Goal: Task Accomplishment & Management: Complete application form

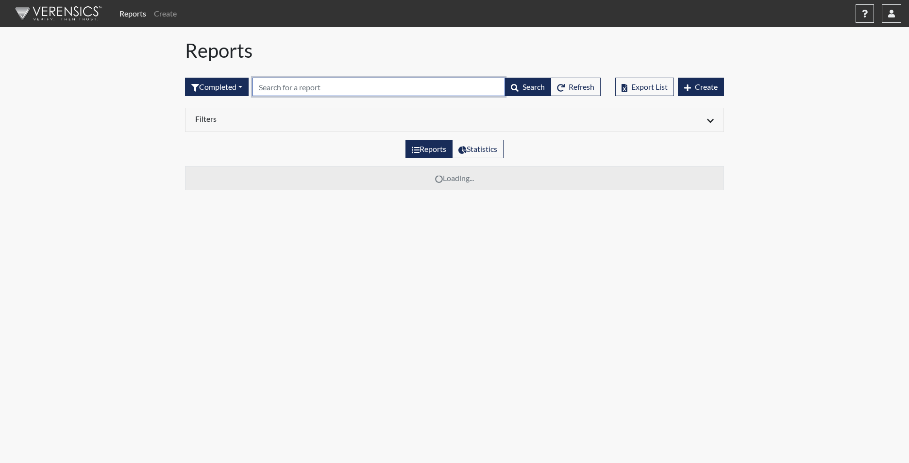
click at [301, 83] on input "text" at bounding box center [378, 87] width 252 height 18
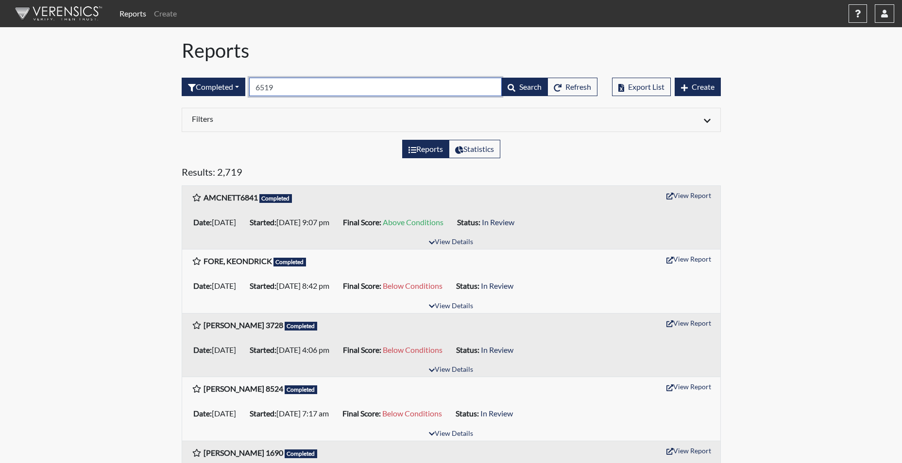
type input "6519"
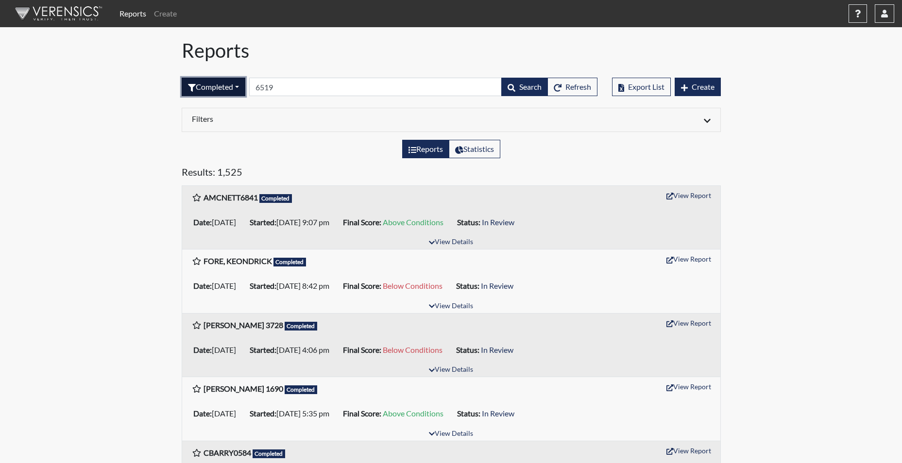
click at [219, 92] on button "Completed" at bounding box center [214, 87] width 64 height 18
click at [216, 192] on button "Completed" at bounding box center [220, 187] width 77 height 16
click at [218, 82] on button "Completed" at bounding box center [214, 87] width 64 height 18
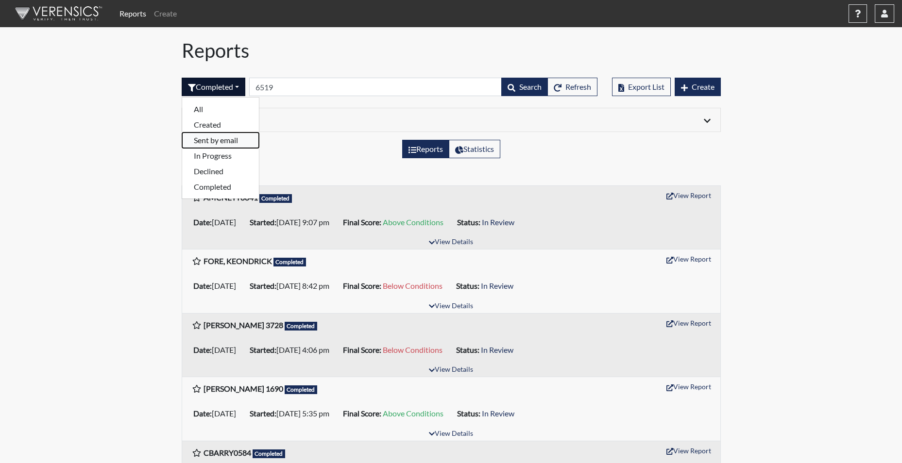
click at [227, 143] on button "Sent by email" at bounding box center [220, 141] width 77 height 16
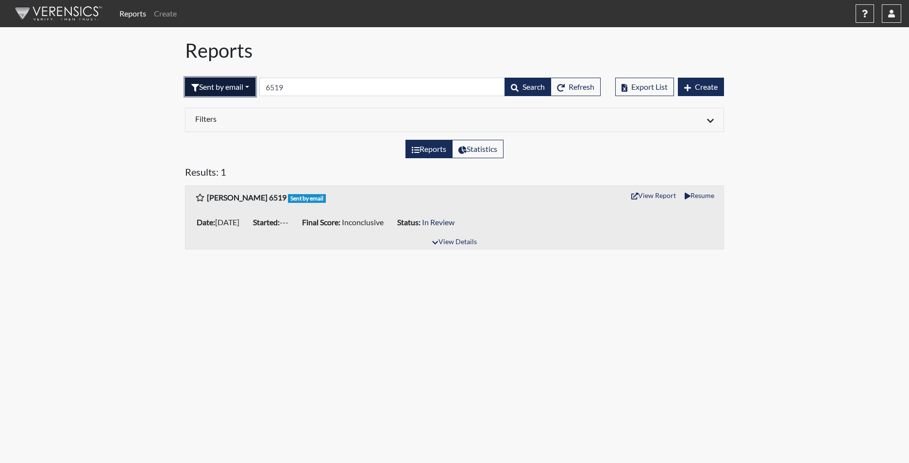
click at [222, 84] on button "Sent by email" at bounding box center [220, 87] width 70 height 18
click at [211, 140] on button "Sent by email" at bounding box center [223, 141] width 77 height 16
click at [222, 90] on button "Sent by email" at bounding box center [220, 87] width 70 height 18
click at [211, 185] on button "Completed" at bounding box center [223, 187] width 77 height 16
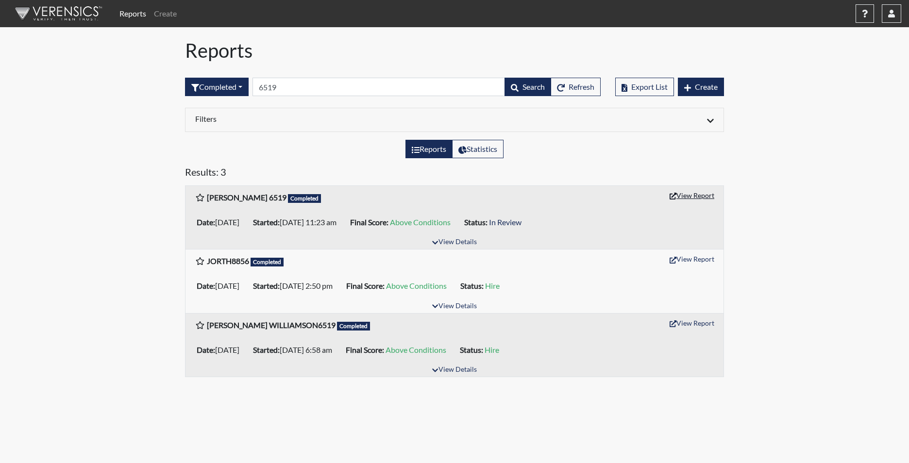
click at [693, 197] on button "View Report" at bounding box center [691, 195] width 53 height 15
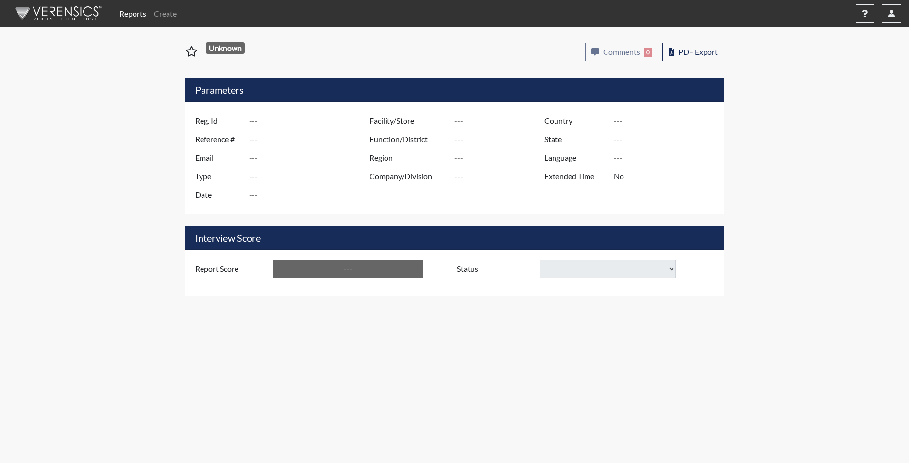
type input "[PERSON_NAME] 6519"
type input "50792"
type input "[EMAIL_ADDRESS][DOMAIN_NAME]"
type input "Corrections Pre-Employment"
type input "Aug 15, 2025"
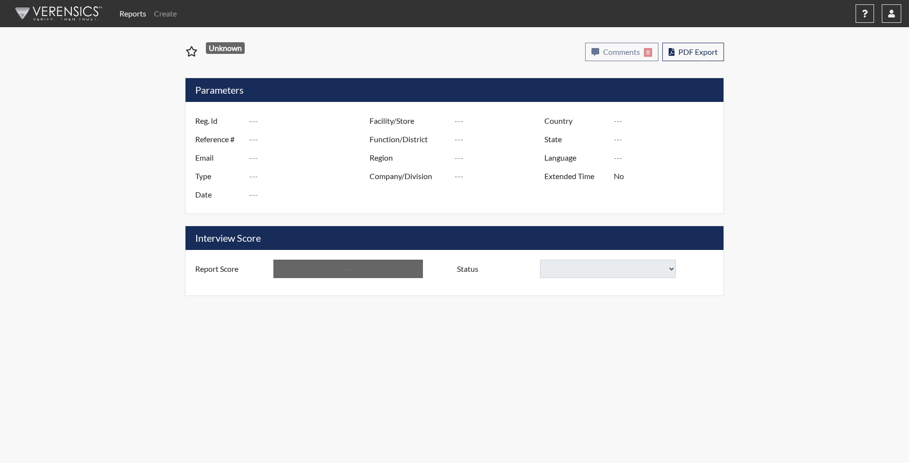
type input "[PERSON_NAME]"
type input "[GEOGRAPHIC_DATA]"
type input "[US_STATE]"
type input "English"
type input "Yes"
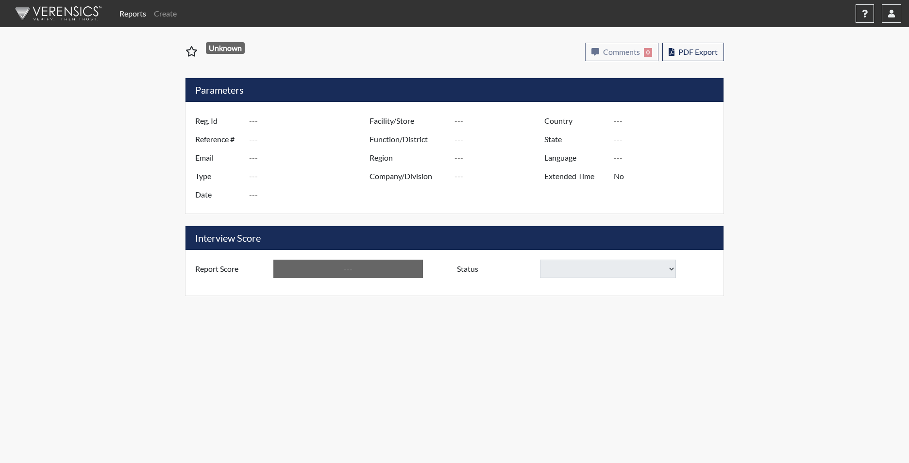
type input "Above Conditions"
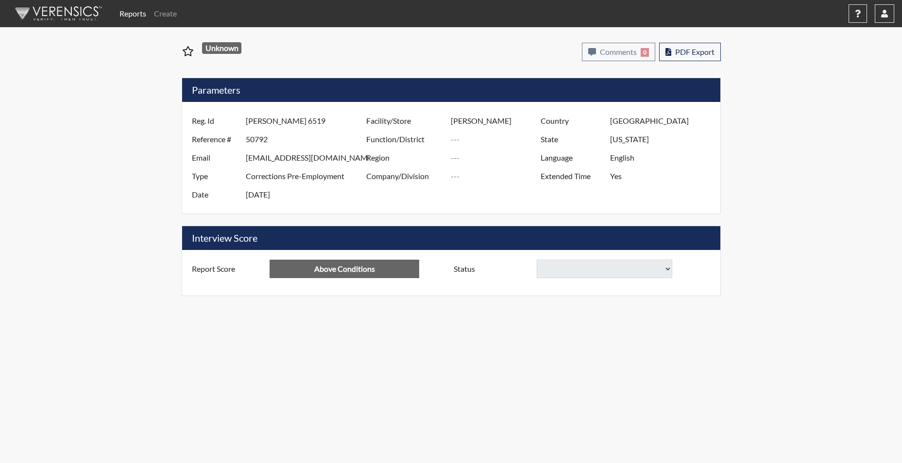
select select
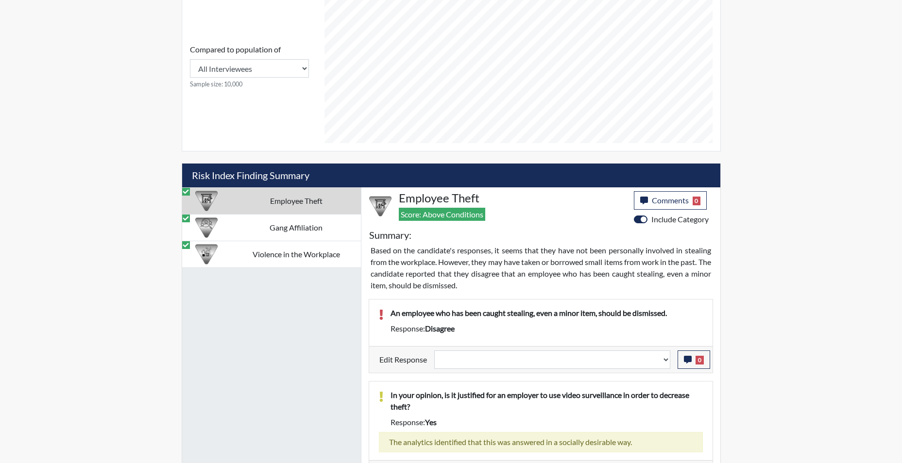
scroll to position [485, 0]
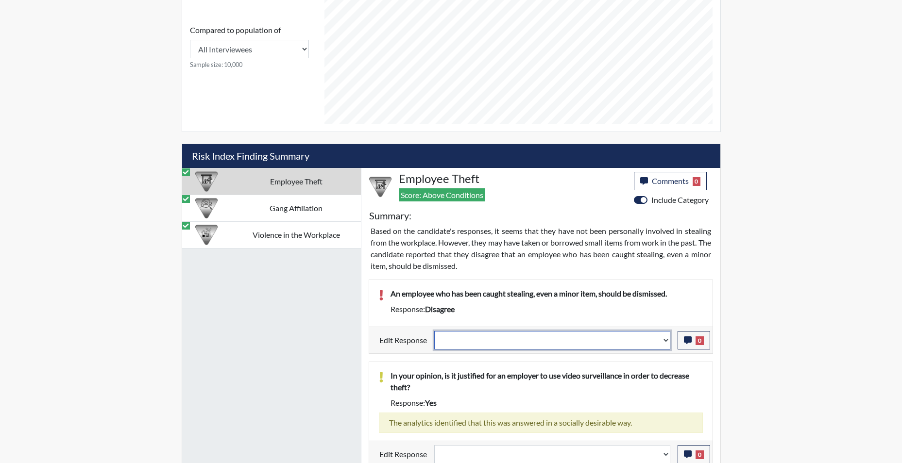
click at [664, 343] on select "Question is not relevant. Results will be updated. Reasonable explanation provi…" at bounding box center [552, 340] width 236 height 18
select select "reasonable-explanation-provided"
click at [434, 331] on select "Question is not relevant. Results will be updated. Reasonable explanation provi…" at bounding box center [552, 340] width 236 height 18
select select
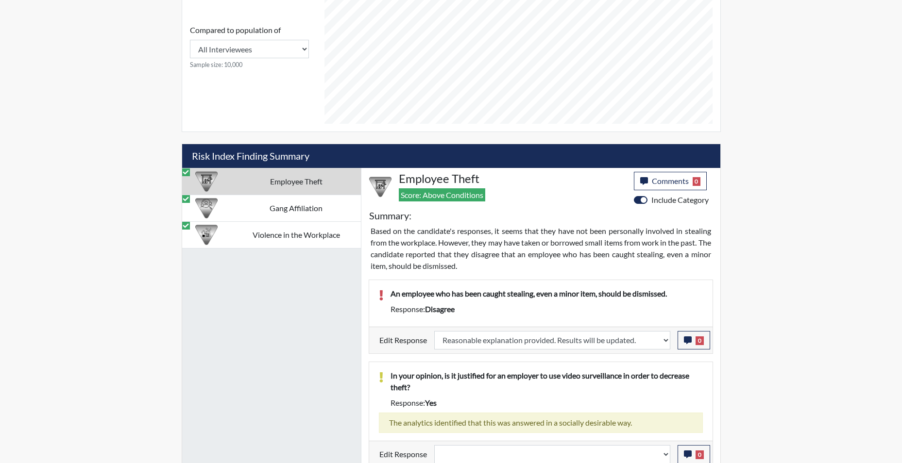
select select
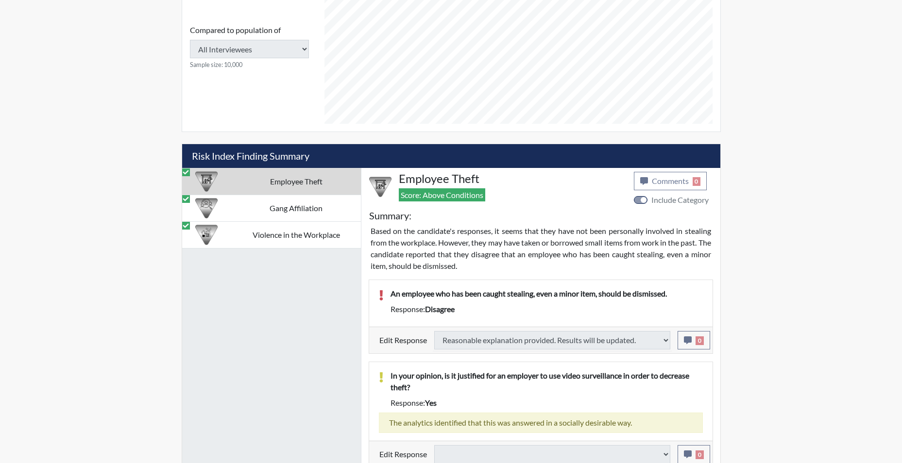
select select
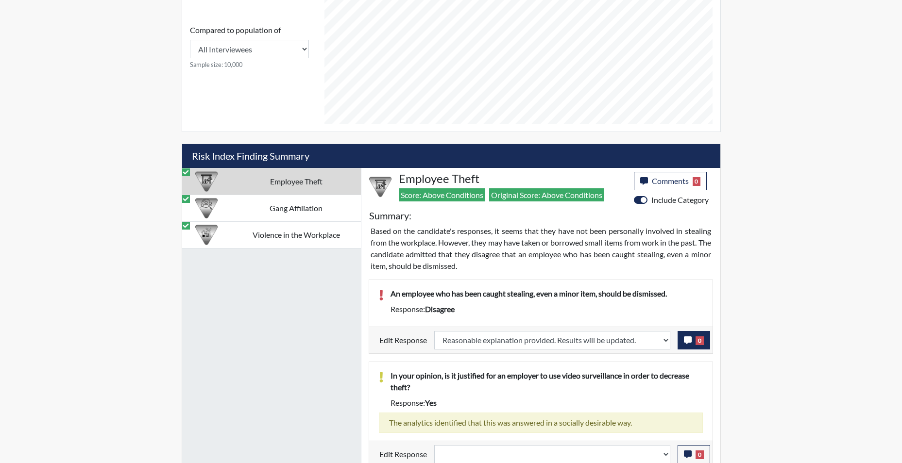
scroll to position [161, 403]
click at [684, 340] on icon "button" at bounding box center [688, 340] width 8 height 8
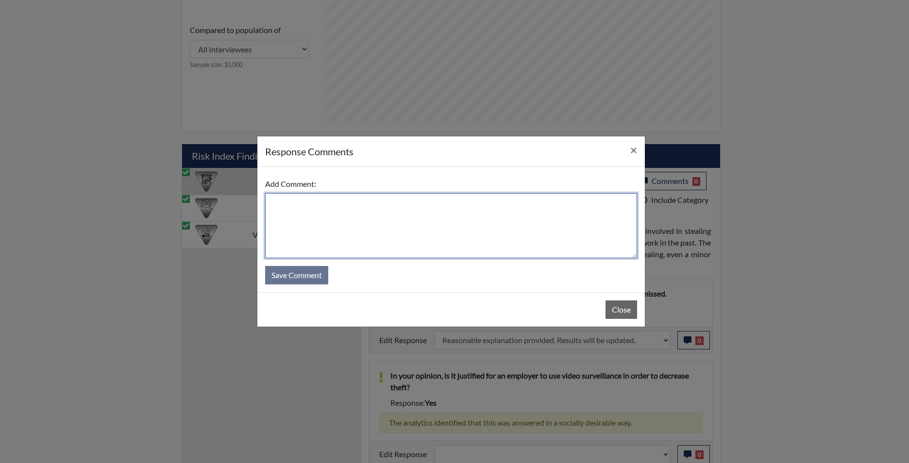
click at [480, 245] on textarea at bounding box center [451, 225] width 372 height 65
type textarea "app agrees"
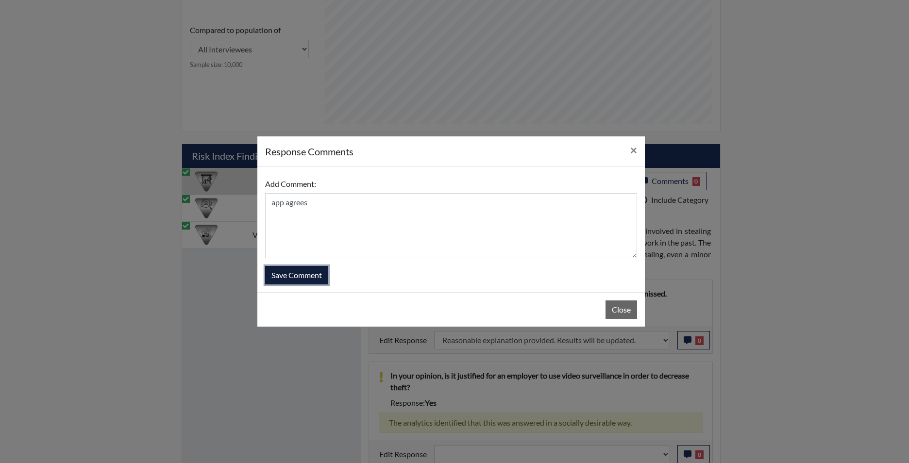
click at [318, 279] on button "Save Comment" at bounding box center [296, 275] width 63 height 18
select select
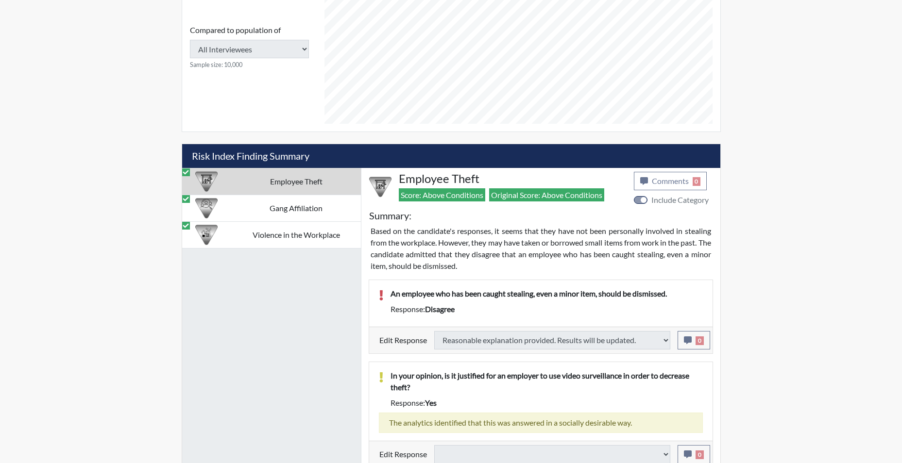
select select
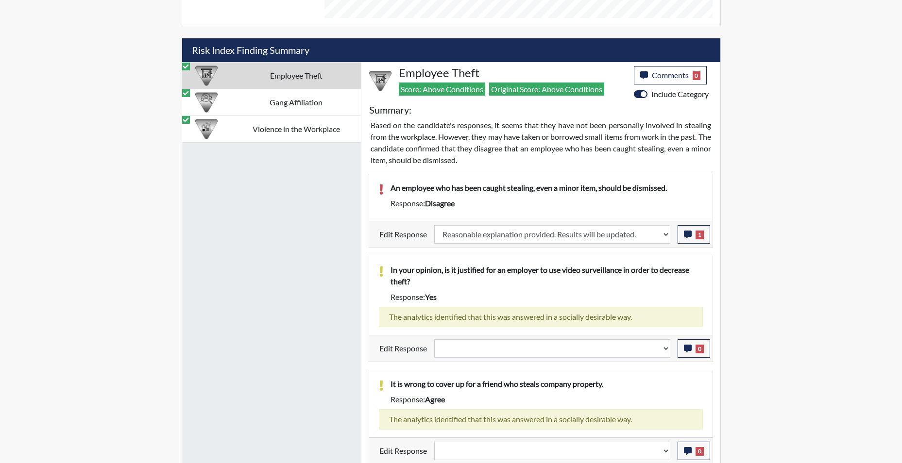
scroll to position [593, 0]
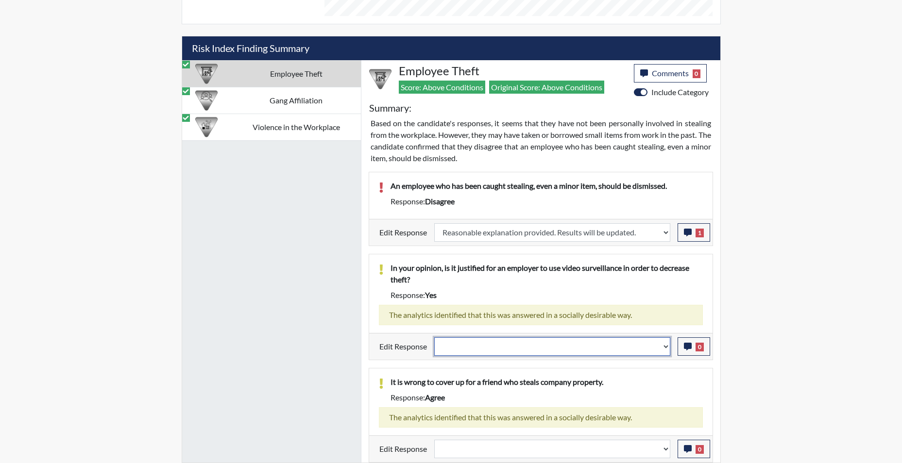
click at [663, 346] on select "Question is not relevant. Results will be updated. Reasonable explanation provi…" at bounding box center [552, 346] width 236 height 18
select select "reasonable-explanation-provided"
click at [434, 337] on select "Question is not relevant. Results will be updated. Reasonable explanation provi…" at bounding box center [552, 346] width 236 height 18
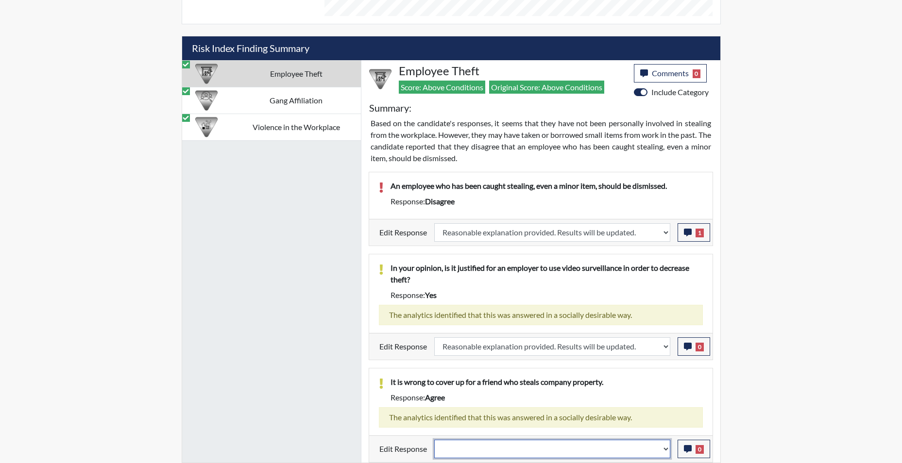
click at [666, 451] on select "Question is not relevant. Results will be updated. Reasonable explanation provi…" at bounding box center [552, 449] width 236 height 18
select select "reasonable-explanation-provided"
click at [434, 440] on select "Question is not relevant. Results will be updated. Reasonable explanation provi…" at bounding box center [552, 449] width 236 height 18
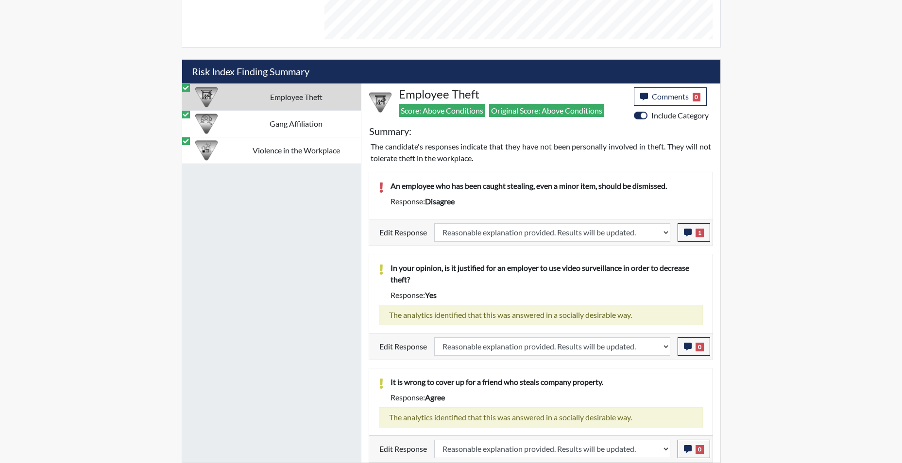
click at [277, 121] on td "Gang Affiliation" at bounding box center [295, 123] width 129 height 27
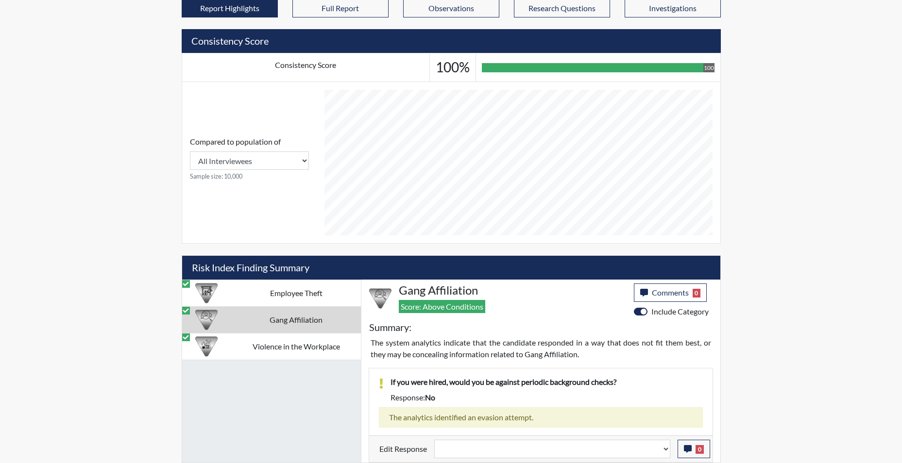
scroll to position [374, 0]
click at [665, 452] on select "Question is not relevant. Results will be updated. Reasonable explanation provi…" at bounding box center [552, 449] width 236 height 18
select select "reasonable-explanation-provided"
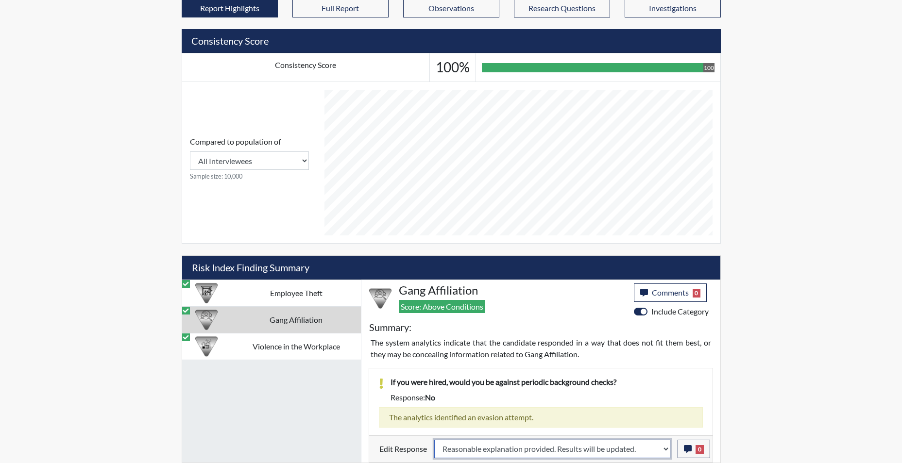
click at [434, 440] on select "Question is not relevant. Results will be updated. Reasonable explanation provi…" at bounding box center [552, 449] width 236 height 18
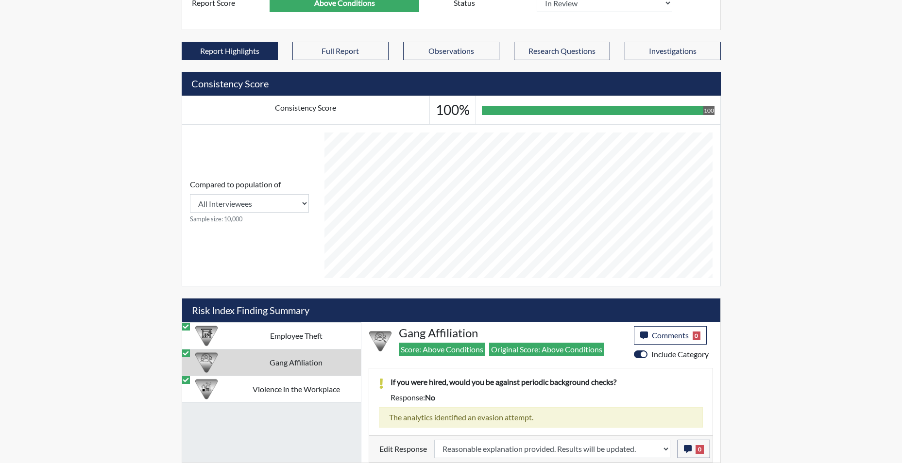
scroll to position [161, 403]
click at [299, 390] on td "Violence in the Workplace" at bounding box center [295, 389] width 129 height 27
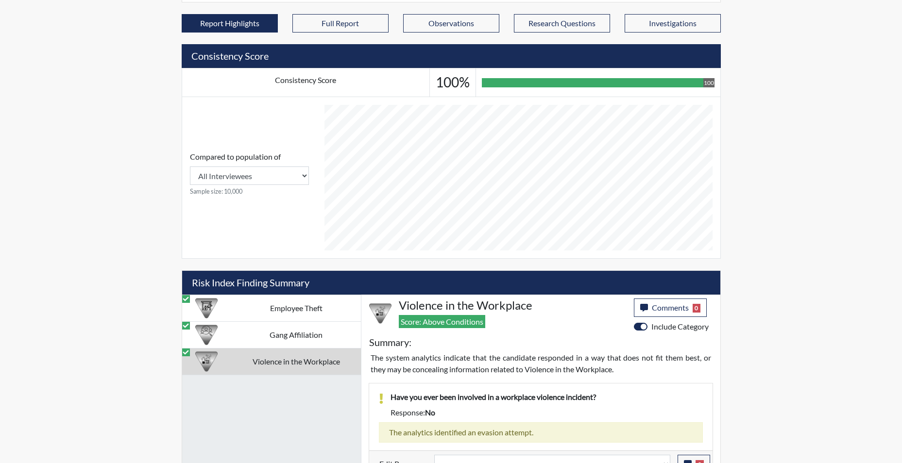
scroll to position [374, 0]
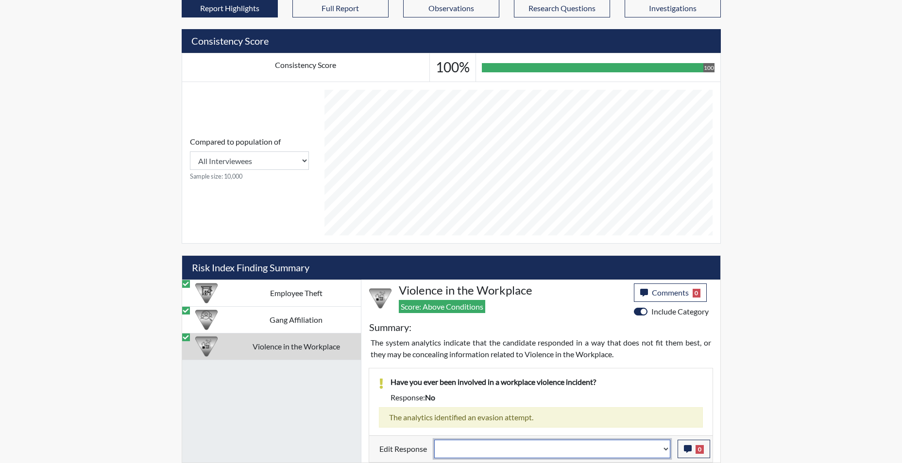
click at [666, 452] on select "Question is not relevant. Results will be updated. Reasonable explanation provi…" at bounding box center [552, 449] width 236 height 18
select select "reasonable-explanation-provided"
click at [434, 440] on select "Question is not relevant. Results will be updated. Reasonable explanation provi…" at bounding box center [552, 449] width 236 height 18
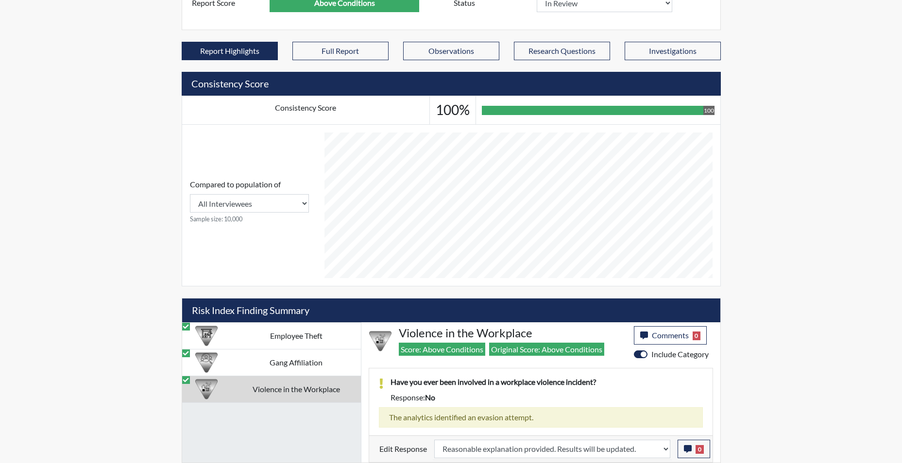
scroll to position [161, 403]
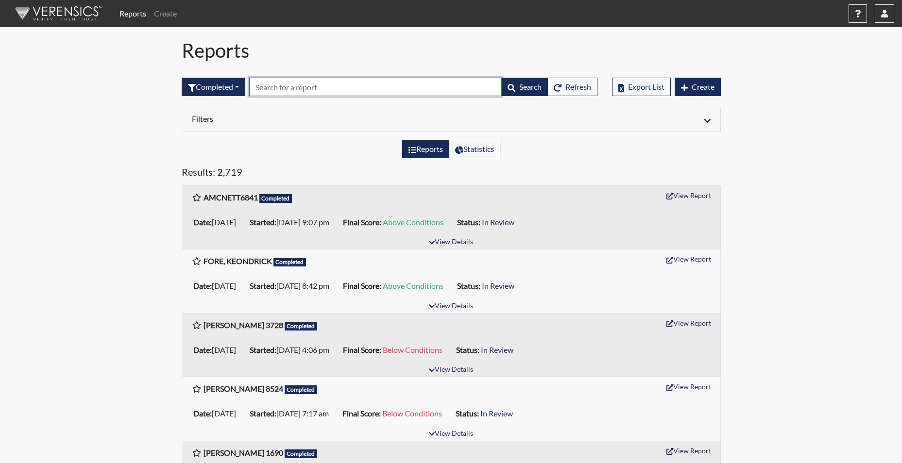
click at [283, 85] on input "text" at bounding box center [375, 87] width 252 height 18
click at [270, 87] on input "text" at bounding box center [375, 87] width 252 height 18
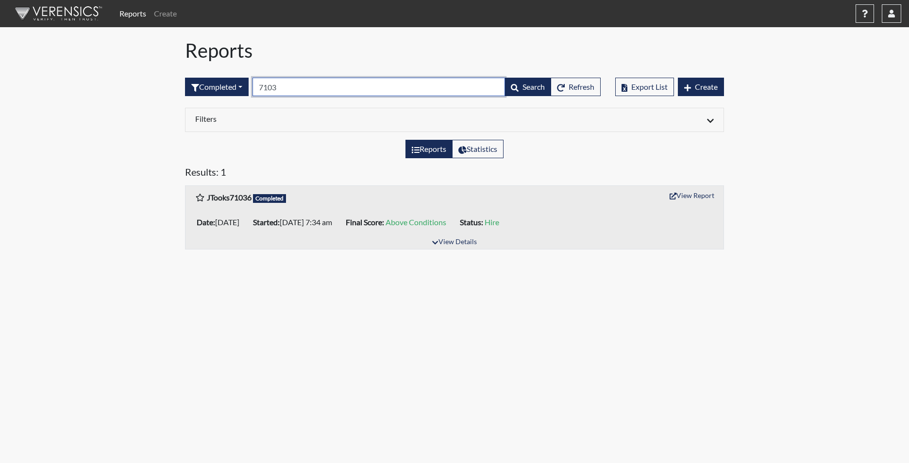
click at [284, 84] on input "7103" at bounding box center [378, 87] width 252 height 18
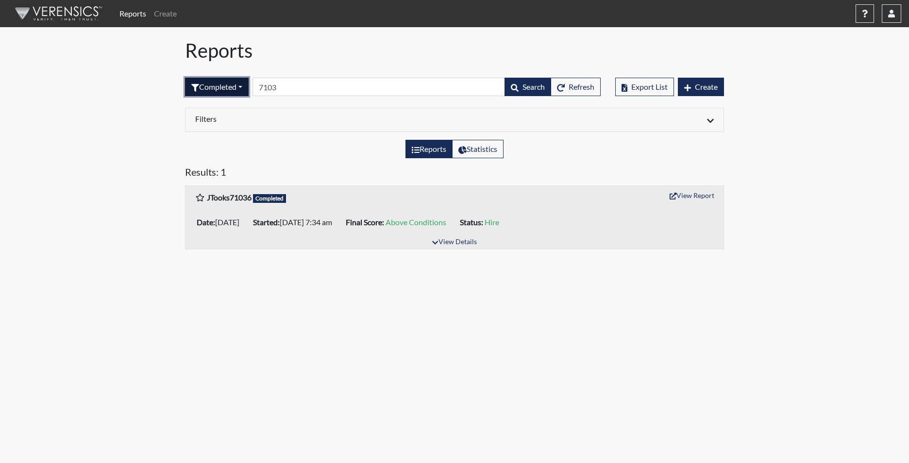
click at [216, 87] on button "Completed" at bounding box center [217, 87] width 64 height 18
click at [219, 137] on button "Sent by email" at bounding box center [223, 141] width 77 height 16
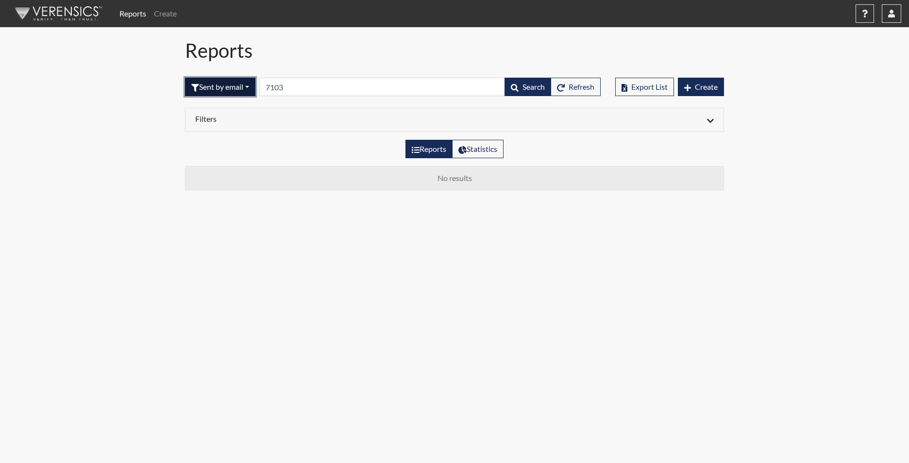
click at [232, 90] on button "Sent by email" at bounding box center [220, 87] width 70 height 18
click at [217, 174] on button "Declined" at bounding box center [223, 172] width 77 height 16
click at [217, 90] on button "Declined" at bounding box center [213, 87] width 56 height 18
click at [213, 190] on button "Completed" at bounding box center [223, 187] width 77 height 16
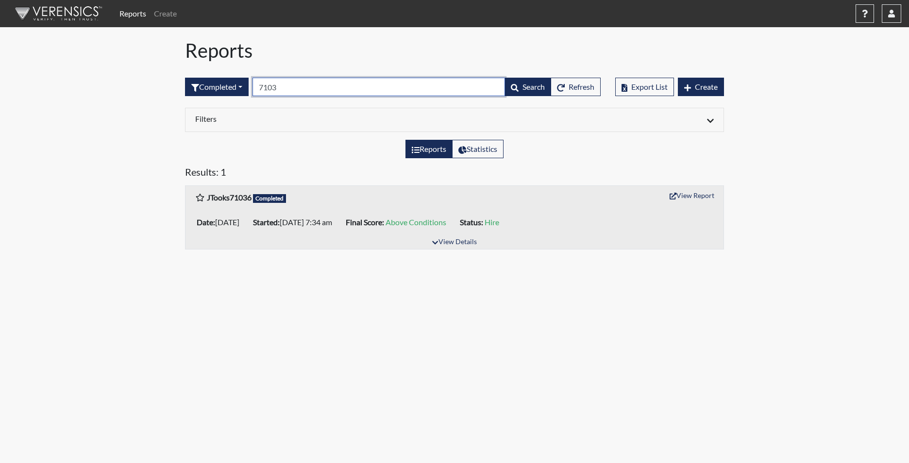
click at [293, 89] on input "7103" at bounding box center [378, 87] width 252 height 18
drag, startPoint x: 291, startPoint y: 87, endPoint x: 244, endPoint y: 87, distance: 47.6
click at [244, 87] on form "Completed All Created Sent by email In Progress Declined Completed 7103 Search …" at bounding box center [393, 87] width 416 height 18
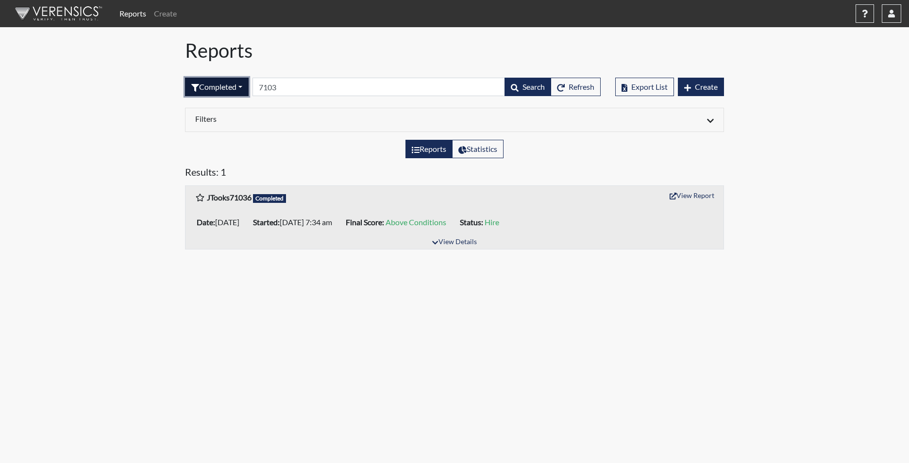
click at [231, 87] on button "Completed" at bounding box center [217, 87] width 64 height 18
click at [225, 142] on button "Sent by email" at bounding box center [223, 141] width 77 height 16
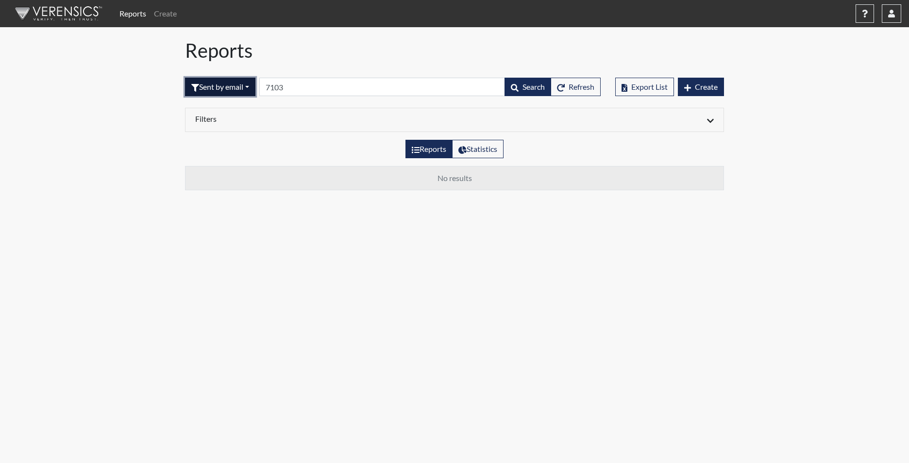
click at [228, 91] on button "Sent by email" at bounding box center [220, 87] width 70 height 18
click at [218, 158] on button "In Progress" at bounding box center [223, 156] width 77 height 16
click at [217, 89] on button "In Progress" at bounding box center [217, 87] width 64 height 18
click at [208, 174] on button "Declined" at bounding box center [223, 172] width 77 height 16
click at [209, 93] on button "Declined" at bounding box center [213, 87] width 56 height 18
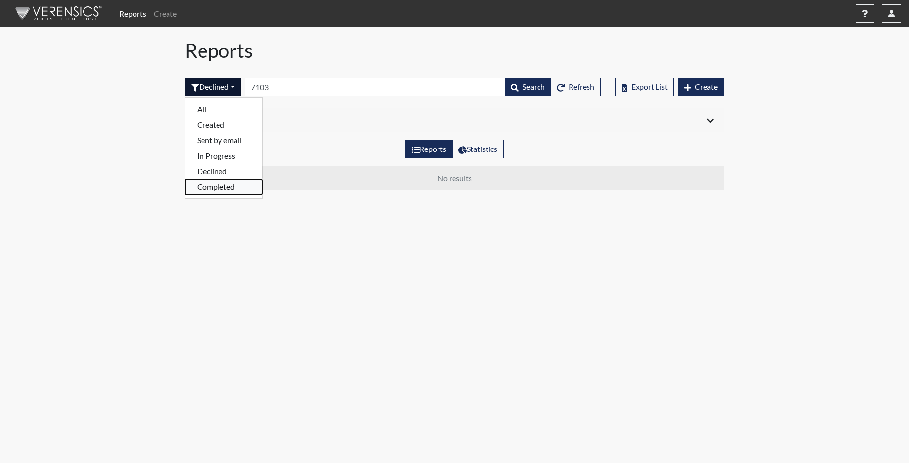
click at [213, 188] on button "Completed" at bounding box center [223, 187] width 77 height 16
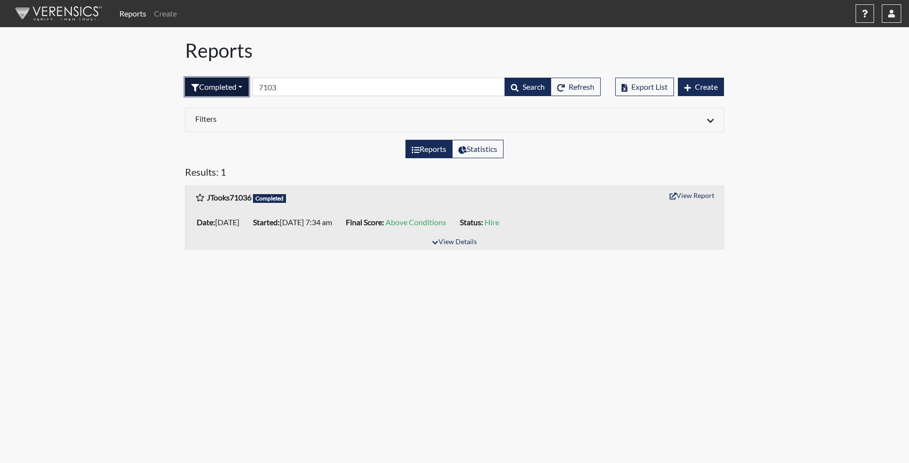
click at [231, 84] on button "Completed" at bounding box center [217, 87] width 64 height 18
click at [213, 123] on button "Created" at bounding box center [223, 125] width 77 height 16
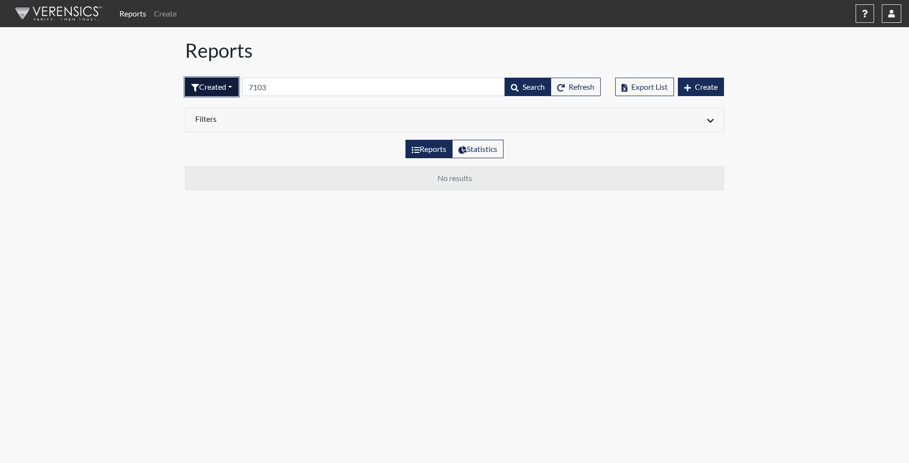
click at [228, 88] on button "Created" at bounding box center [211, 87] width 53 height 18
click at [221, 157] on button "In Progress" at bounding box center [223, 156] width 77 height 16
click at [234, 89] on button "In Progress" at bounding box center [217, 87] width 64 height 18
click at [219, 137] on button "Sent by email" at bounding box center [223, 141] width 77 height 16
click at [231, 86] on button "Sent by email" at bounding box center [220, 87] width 70 height 18
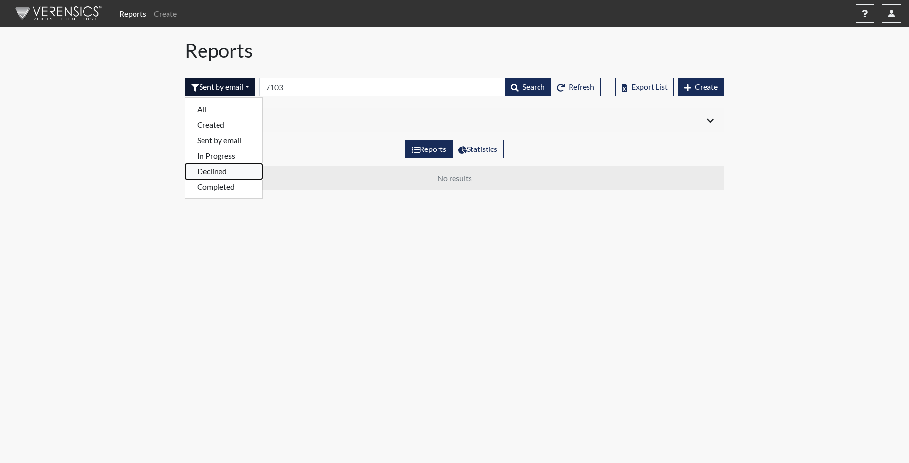
click at [224, 173] on button "Declined" at bounding box center [223, 172] width 77 height 16
click at [229, 88] on button "Declined" at bounding box center [213, 87] width 56 height 18
click at [219, 186] on button "Completed" at bounding box center [223, 187] width 77 height 16
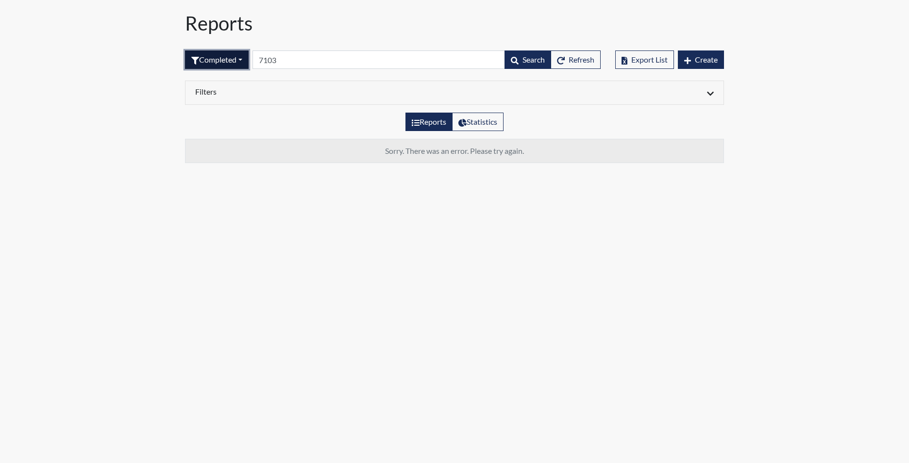
click at [225, 56] on button "Completed" at bounding box center [217, 59] width 64 height 18
click at [212, 159] on button "Completed" at bounding box center [223, 160] width 77 height 16
click at [223, 58] on button "Completed" at bounding box center [217, 59] width 64 height 18
click at [218, 145] on button "Declined" at bounding box center [223, 144] width 77 height 16
click at [219, 65] on button "Declined" at bounding box center [213, 59] width 56 height 18
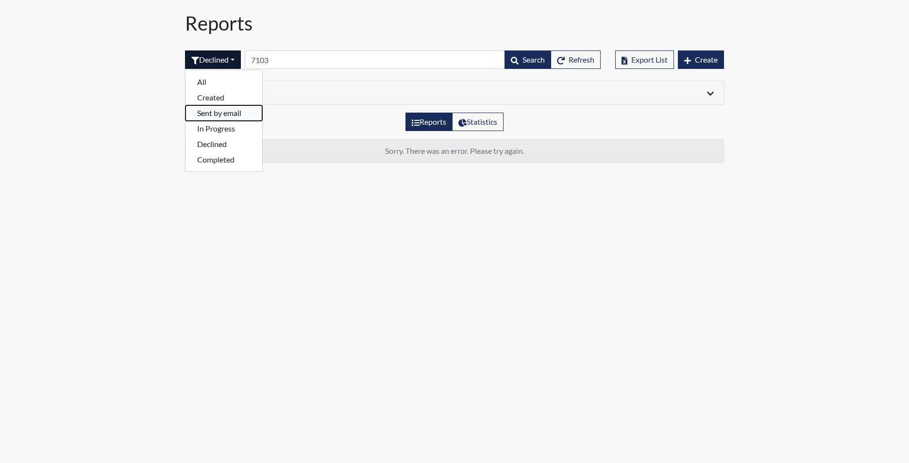
click at [223, 114] on button "Sent by email" at bounding box center [223, 113] width 77 height 16
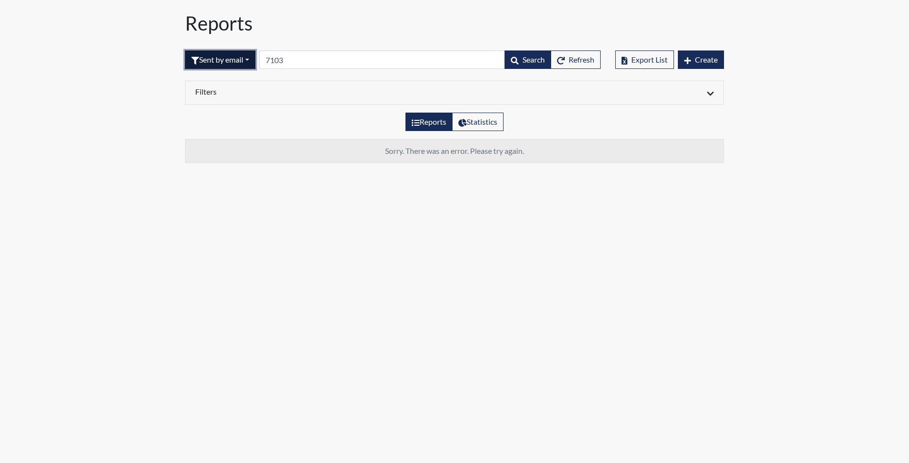
click at [227, 61] on button "Sent by email" at bounding box center [220, 59] width 70 height 18
click at [220, 146] on button "Declined" at bounding box center [223, 144] width 77 height 16
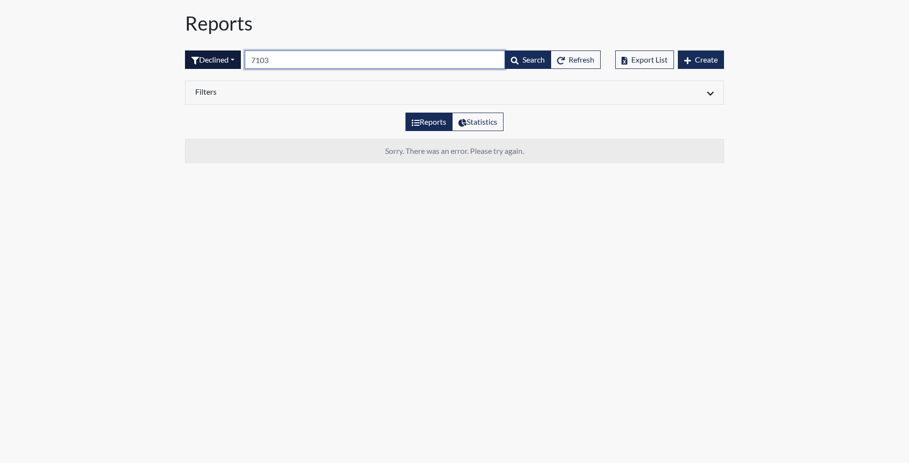
drag, startPoint x: 287, startPoint y: 59, endPoint x: 227, endPoint y: 63, distance: 59.8
click at [228, 63] on form "Declined All Created Sent by email In Progress Declined Completed 7103 Search R…" at bounding box center [393, 59] width 416 height 18
click at [240, 63] on button "Declined" at bounding box center [213, 59] width 56 height 18
drag, startPoint x: 311, startPoint y: 62, endPoint x: 244, endPoint y: 62, distance: 67.0
click at [244, 62] on form "Declined All Created Sent by email In Progress Declined Completed cwilliams Sea…" at bounding box center [393, 59] width 416 height 18
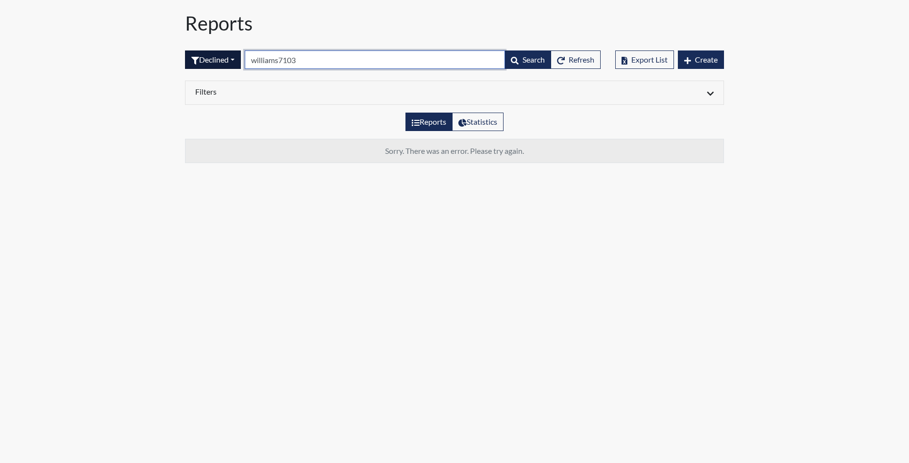
drag, startPoint x: 315, startPoint y: 59, endPoint x: 242, endPoint y: 62, distance: 72.9
click at [242, 62] on form "Declined All Created Sent by email In Progress Declined Completed williams7103 …" at bounding box center [393, 59] width 416 height 18
click at [218, 66] on button "Declined" at bounding box center [213, 59] width 56 height 18
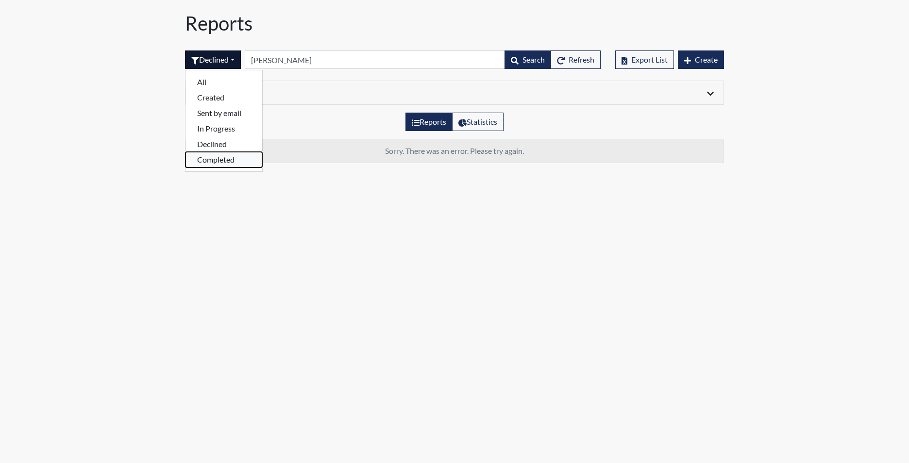
click at [225, 162] on button "Completed" at bounding box center [223, 160] width 77 height 16
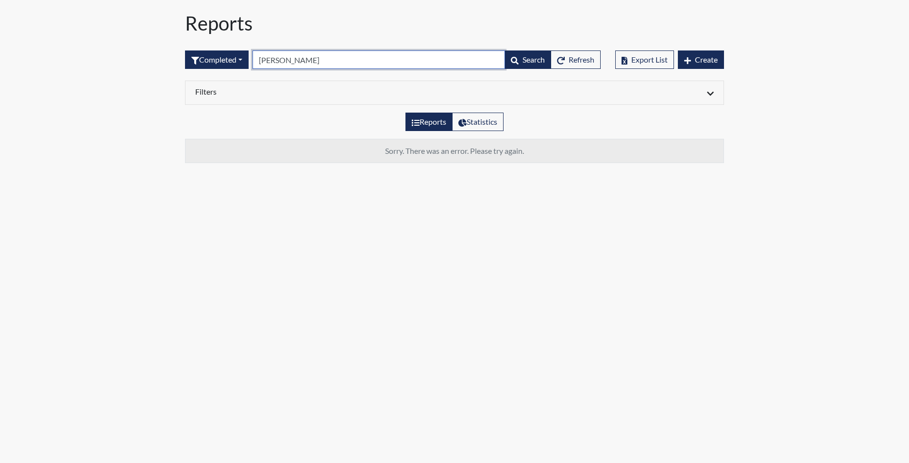
click at [284, 59] on input "cadan williams" at bounding box center [378, 59] width 252 height 18
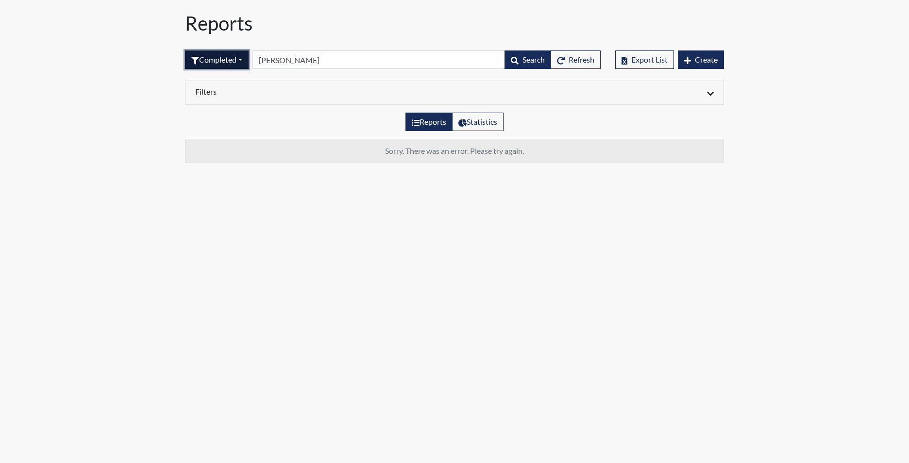
click at [213, 58] on button "Completed" at bounding box center [217, 59] width 64 height 18
click at [222, 161] on button "Completed" at bounding box center [223, 160] width 77 height 16
click at [228, 62] on button "Completed" at bounding box center [217, 59] width 64 height 18
click at [228, 114] on button "Sent by email" at bounding box center [223, 113] width 77 height 16
click at [237, 63] on button "Sent by email" at bounding box center [220, 59] width 70 height 18
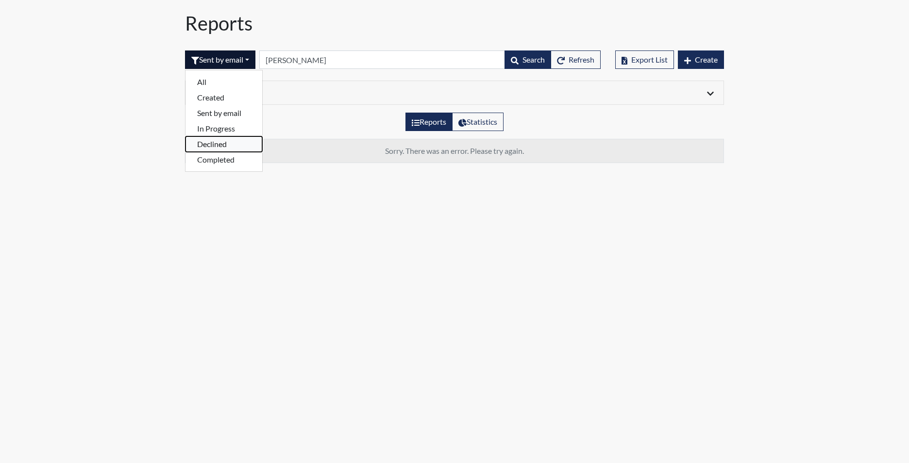
click at [217, 150] on button "Declined" at bounding box center [223, 144] width 77 height 16
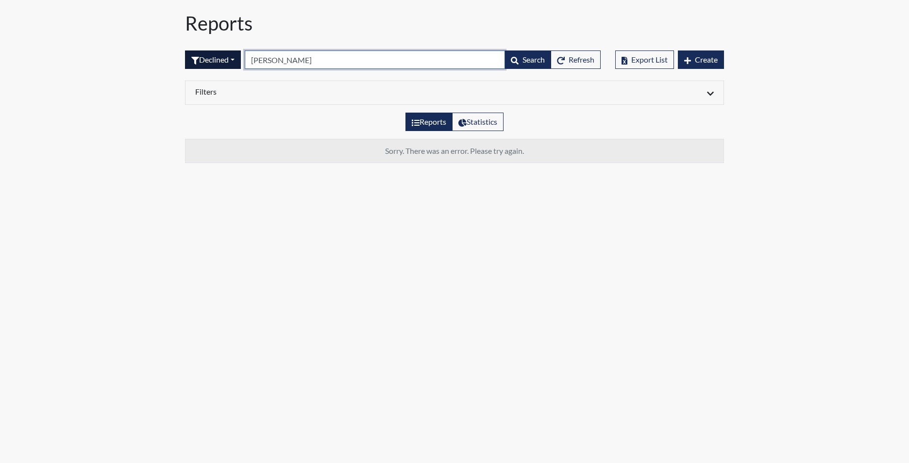
drag, startPoint x: 299, startPoint y: 56, endPoint x: 217, endPoint y: 62, distance: 81.3
click at [217, 62] on form "Declined All Created Sent by email In Progress Declined Completed williams Sear…" at bounding box center [393, 59] width 416 height 18
type input "7103"
drag, startPoint x: 282, startPoint y: 57, endPoint x: 232, endPoint y: 63, distance: 50.3
click at [232, 63] on form "Declined All Created Sent by email In Progress Declined Completed 7103 Search R…" at bounding box center [393, 59] width 416 height 18
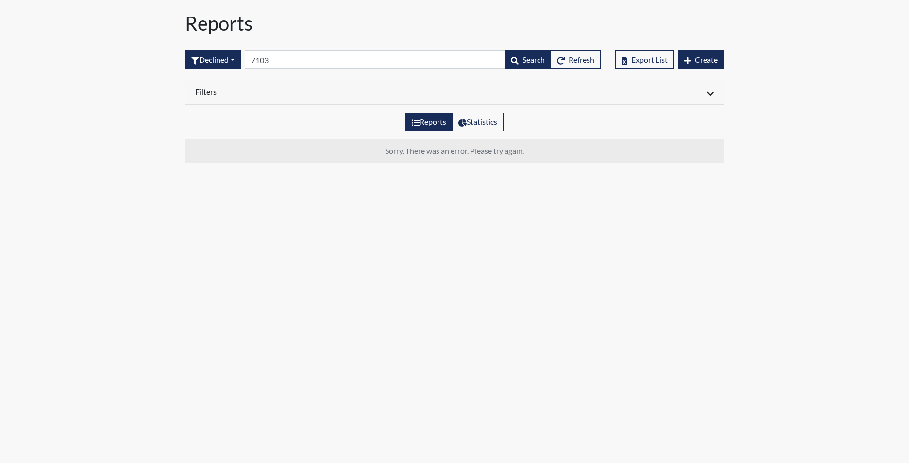
click at [425, 125] on label "Reports" at bounding box center [428, 122] width 47 height 18
click at [418, 122] on input "Reports" at bounding box center [415, 119] width 6 height 6
radio input "true"
click at [427, 117] on label "Reports" at bounding box center [428, 122] width 47 height 18
click at [418, 117] on input "Reports" at bounding box center [415, 119] width 6 height 6
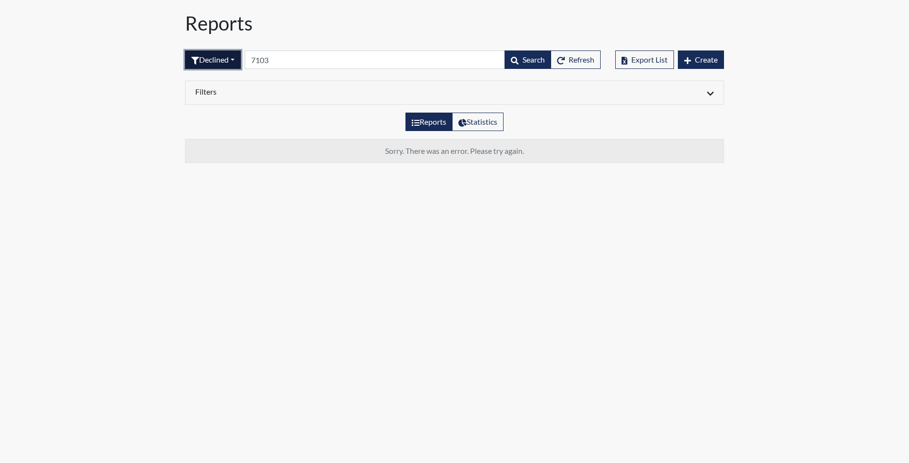
click at [215, 58] on button "Declined" at bounding box center [213, 59] width 56 height 18
click at [217, 158] on button "Completed" at bounding box center [223, 160] width 77 height 16
click at [417, 119] on icon at bounding box center [416, 123] width 8 height 8
click at [417, 119] on input "Reports" at bounding box center [415, 119] width 6 height 6
click at [221, 61] on button "Completed" at bounding box center [217, 59] width 64 height 18
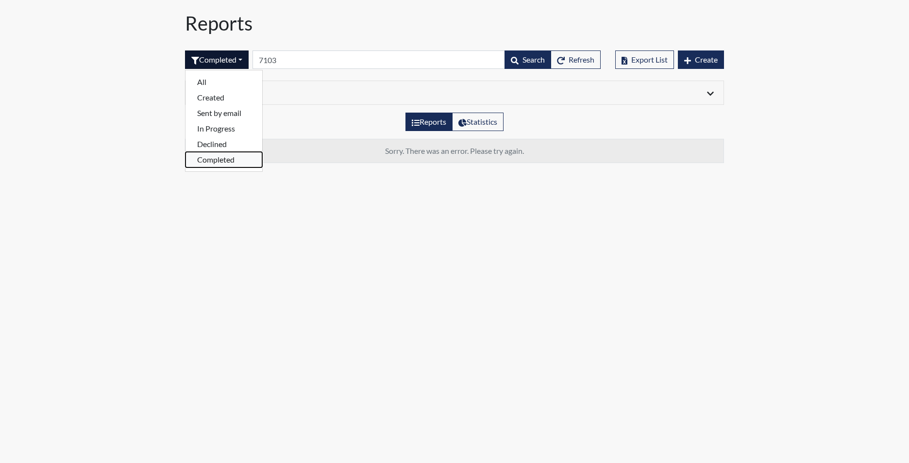
click at [225, 163] on button "Completed" at bounding box center [223, 160] width 77 height 16
click at [421, 126] on label "Reports" at bounding box center [428, 122] width 47 height 18
click at [418, 122] on input "Reports" at bounding box center [415, 119] width 6 height 6
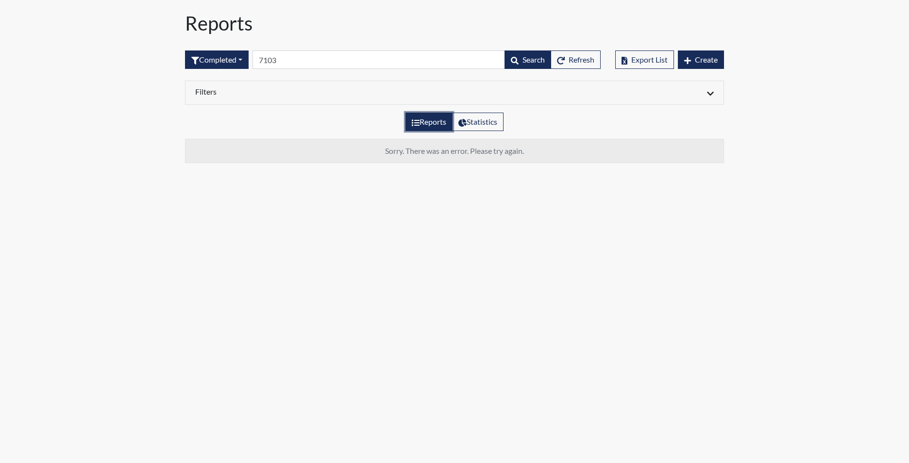
click at [424, 124] on label "Reports" at bounding box center [428, 122] width 47 height 18
click at [418, 122] on input "Reports" at bounding box center [415, 119] width 6 height 6
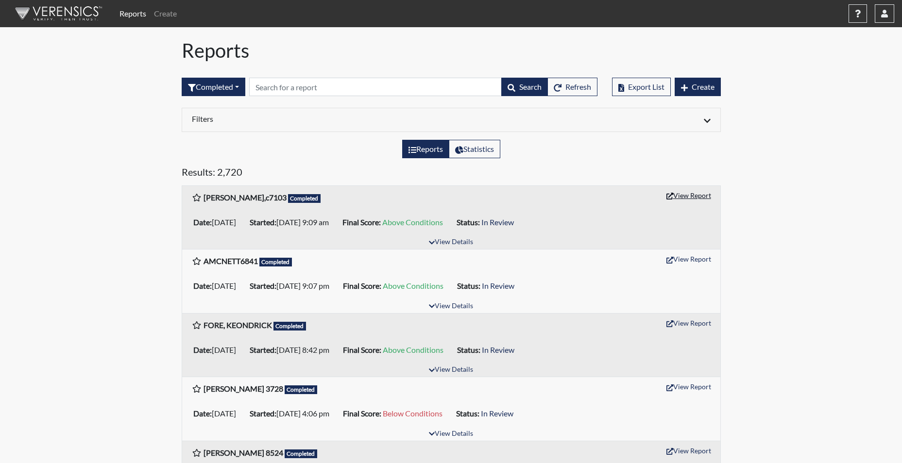
click at [699, 193] on button "View Report" at bounding box center [688, 195] width 53 height 15
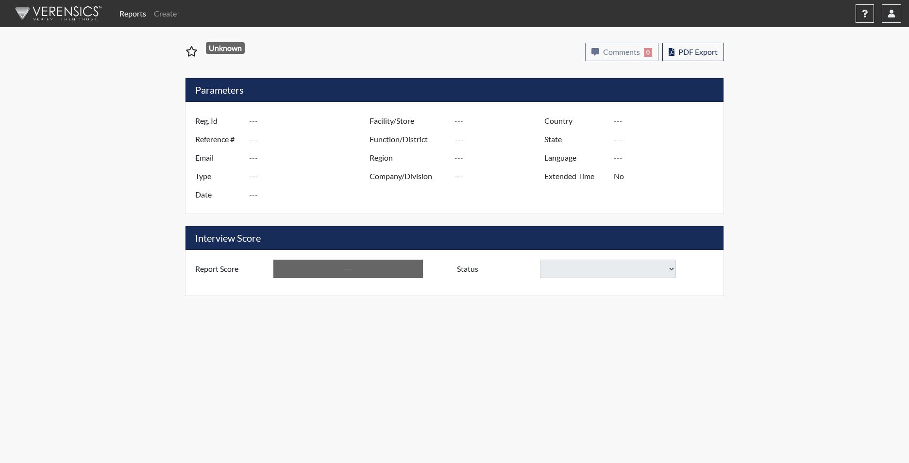
type input "[PERSON_NAME],c7103"
type input "50808"
type input "[PERSON_NAME][EMAIL_ADDRESS][PERSON_NAME][DOMAIN_NAME]"
type input "Corrections Pre-Employment"
type input "[DATE]"
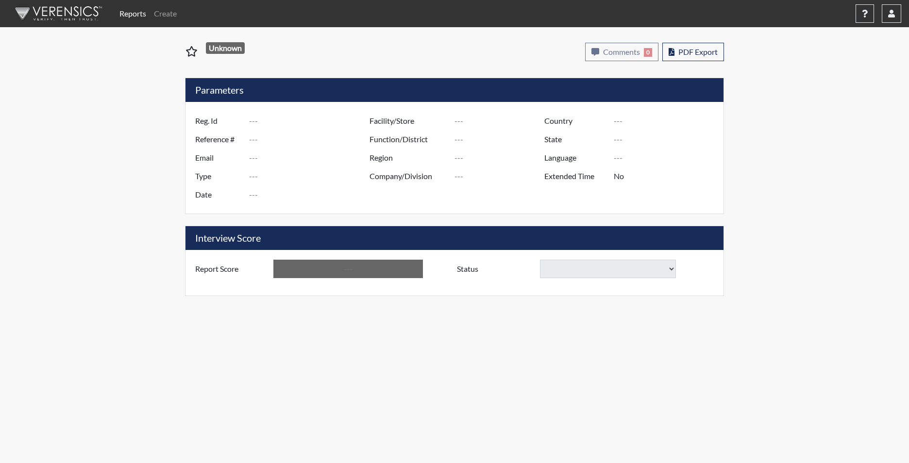
type input "Tyger River CI"
type input "[GEOGRAPHIC_DATA]"
type input "[US_STATE]"
type input "English"
type input "Yes"
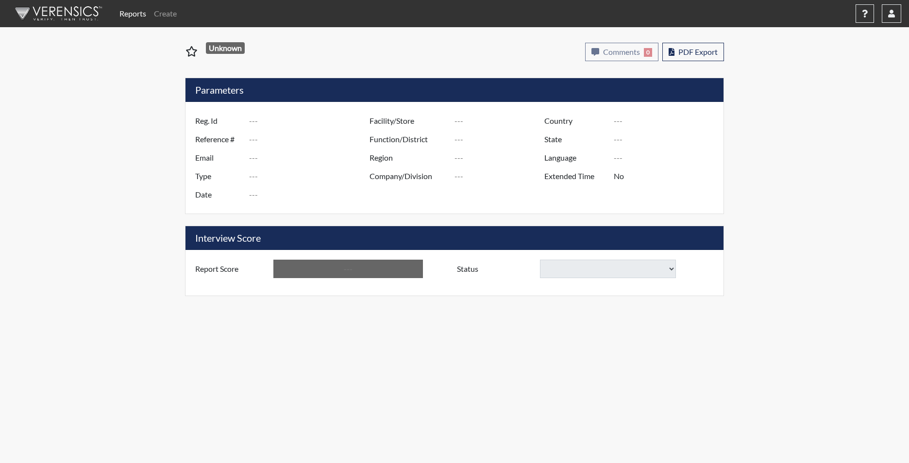
type input "Above Conditions"
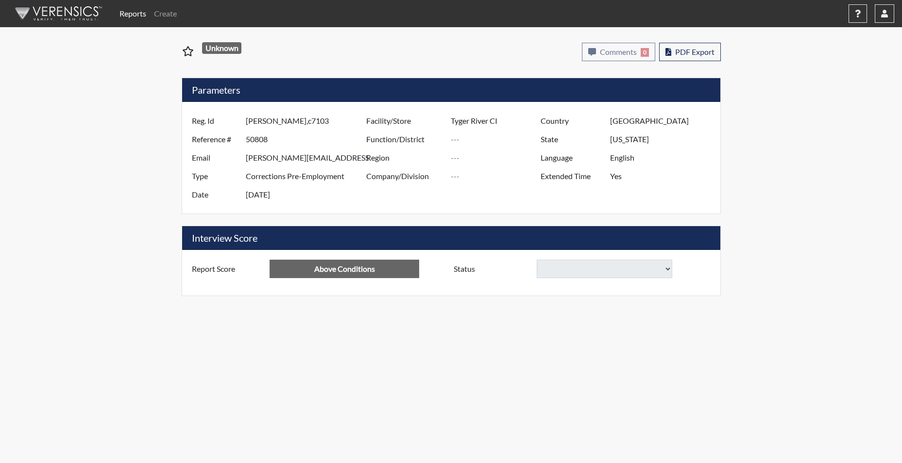
select select
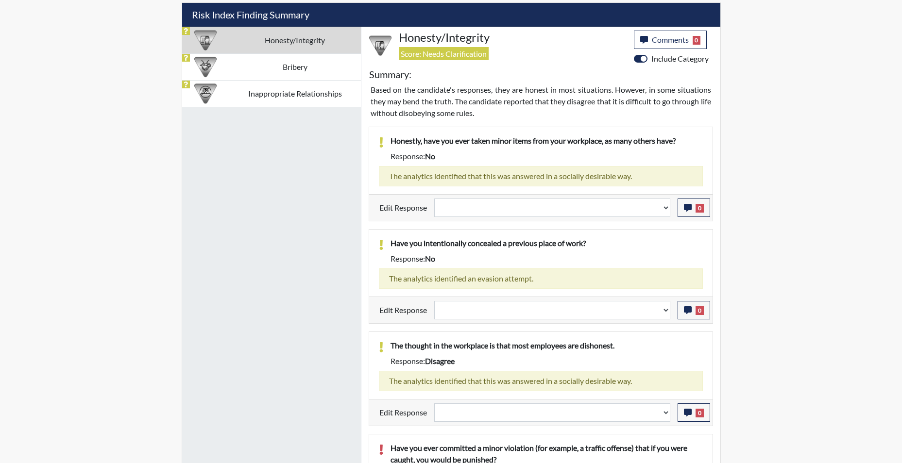
scroll to position [631, 0]
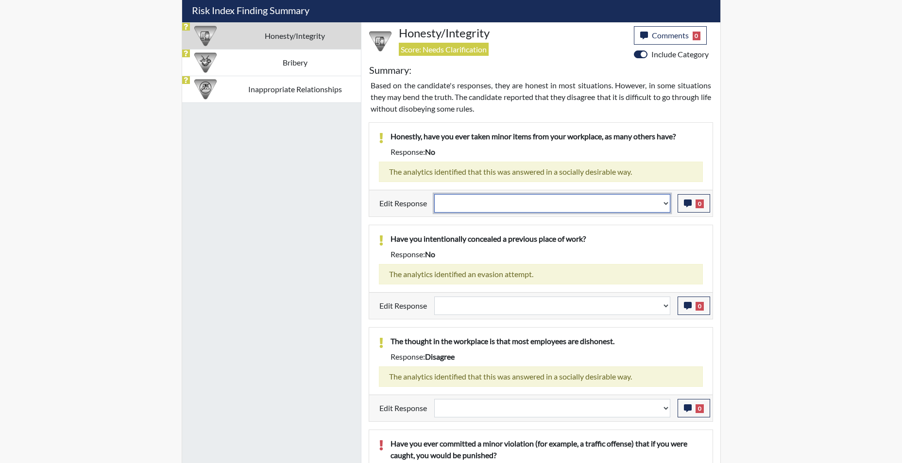
click at [665, 207] on select "Question is not relevant. Results will be updated. Reasonable explanation provi…" at bounding box center [552, 203] width 236 height 18
select select "reasonable-explanation-provided"
click at [434, 194] on select "Question is not relevant. Results will be updated. Reasonable explanation provi…" at bounding box center [552, 203] width 236 height 18
select select
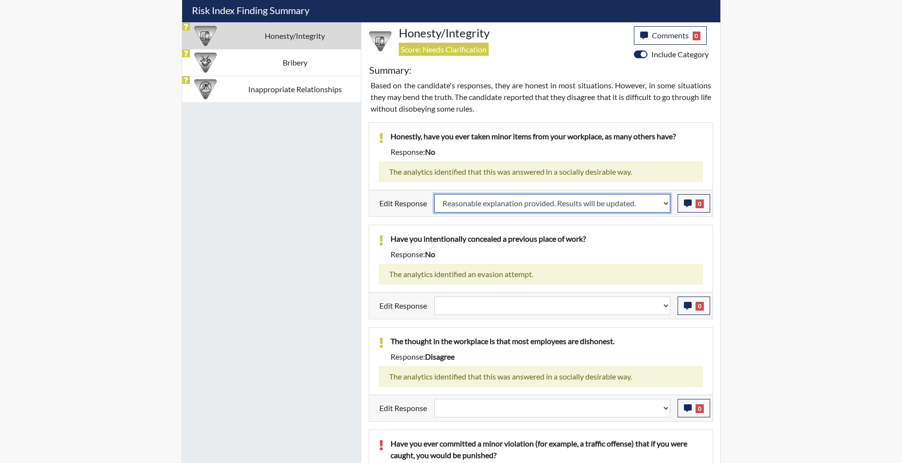
select select
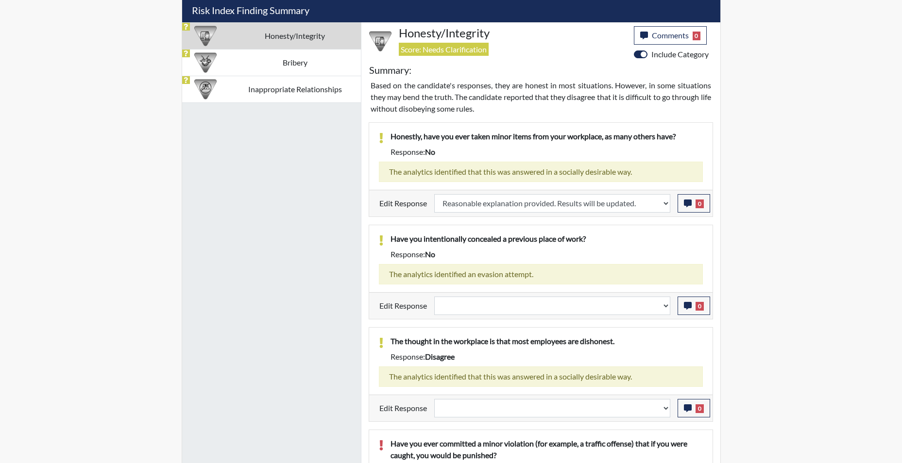
select select
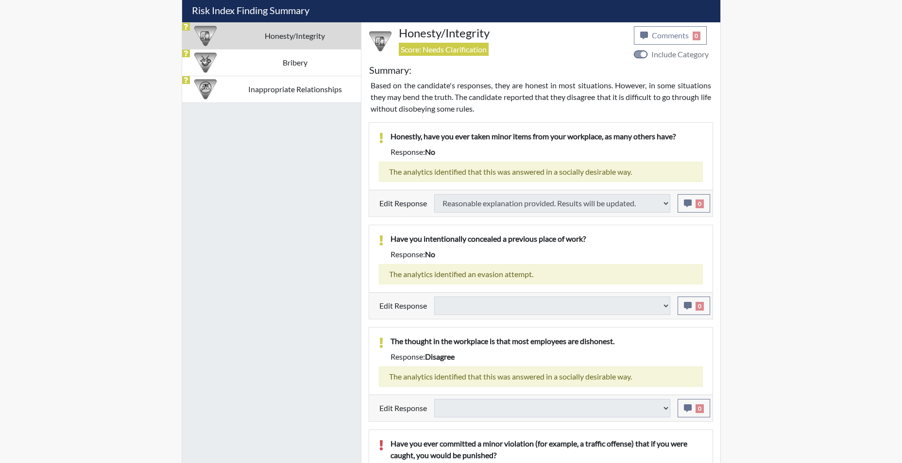
select select
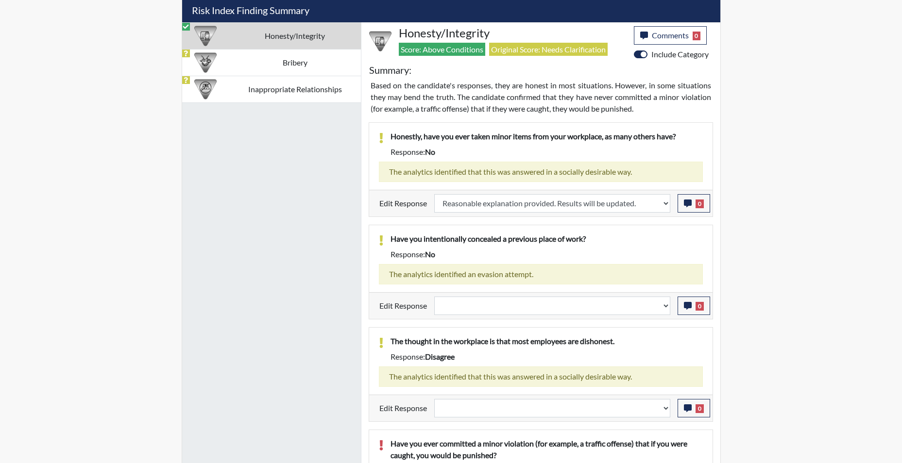
scroll to position [161, 403]
click at [666, 312] on select "Question is not relevant. Results will be updated. Reasonable explanation provi…" at bounding box center [552, 306] width 236 height 18
select select "reasonable-explanation-provided"
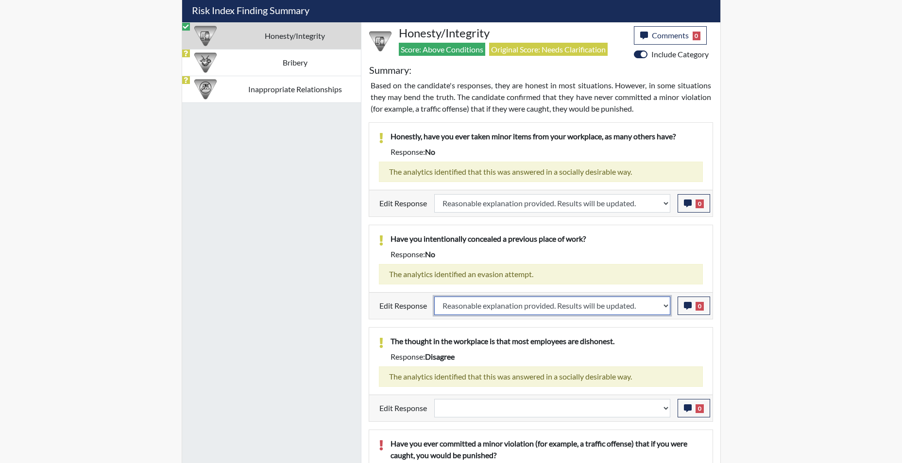
click at [434, 297] on select "Question is not relevant. Results will be updated. Reasonable explanation provi…" at bounding box center [552, 306] width 236 height 18
select select
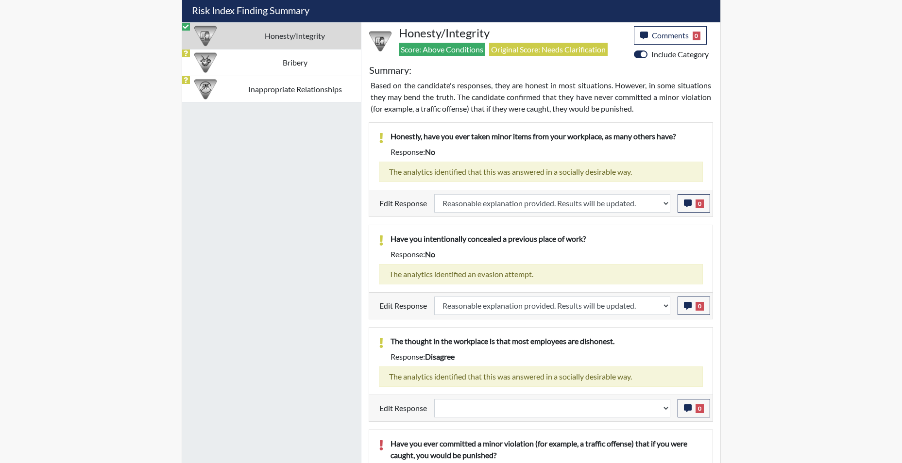
select select
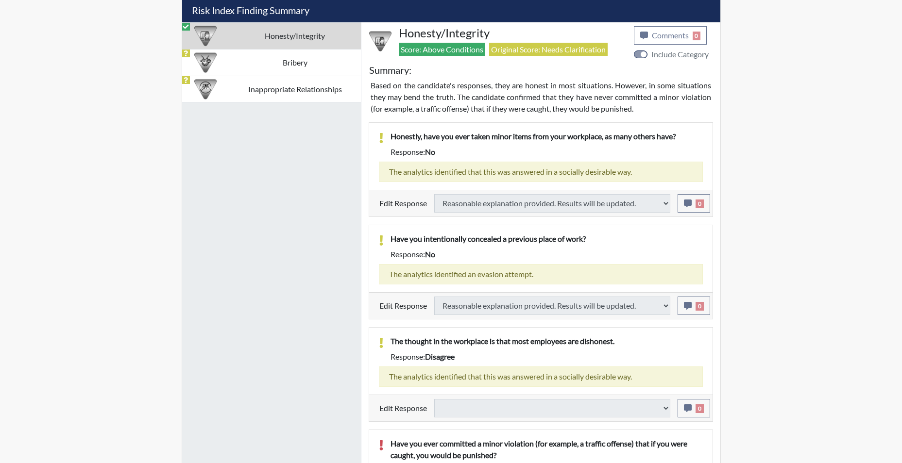
select select
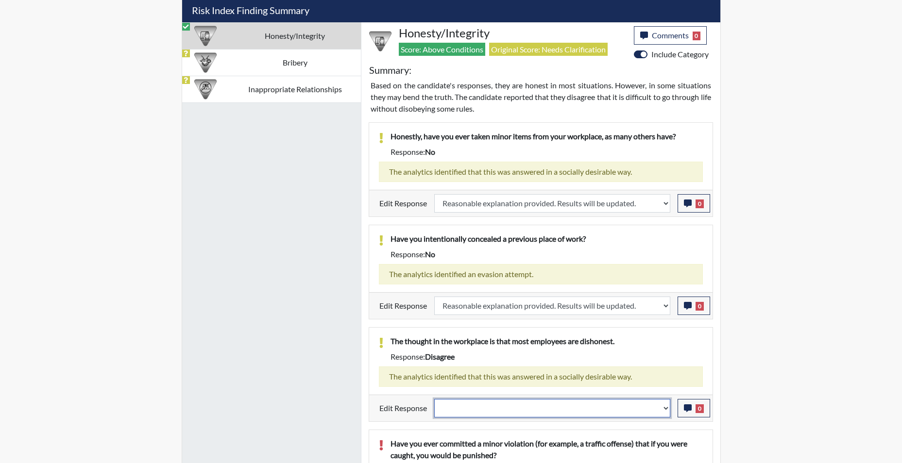
click at [663, 409] on select "Question is not relevant. Results will be updated. Reasonable explanation provi…" at bounding box center [552, 408] width 236 height 18
select select "reasonable-explanation-provided"
click at [434, 399] on select "Question is not relevant. Results will be updated. Reasonable explanation provi…" at bounding box center [552, 408] width 236 height 18
select select
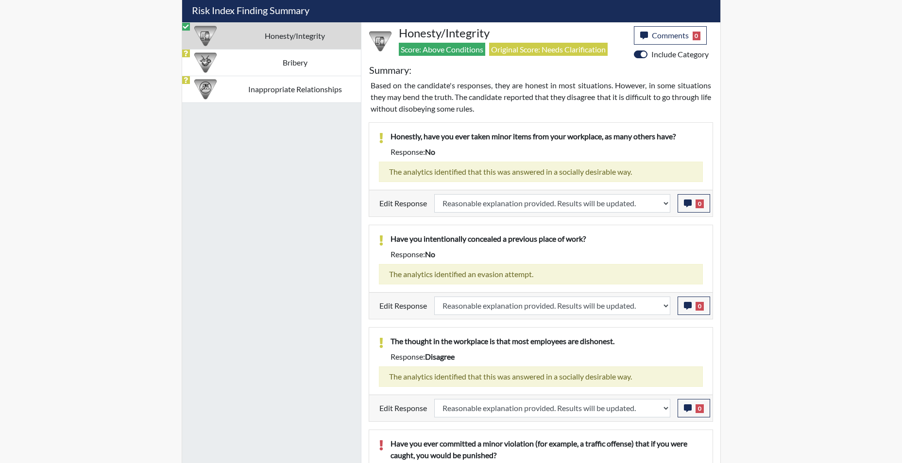
select select
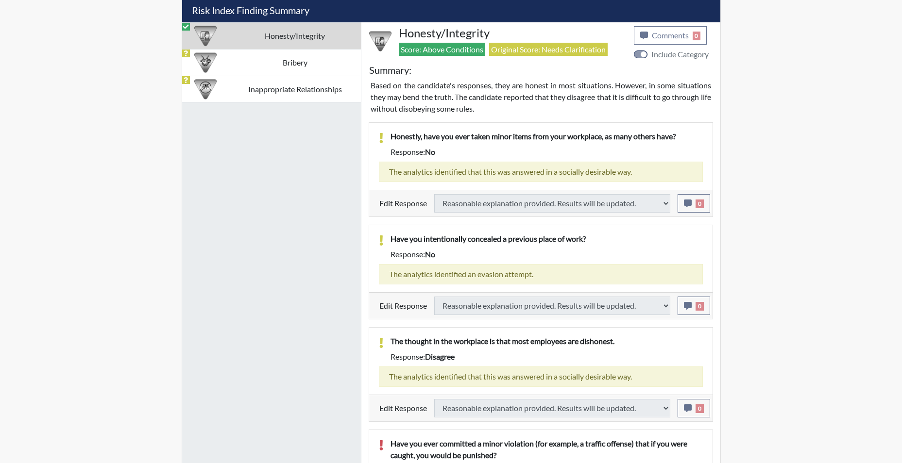
select select
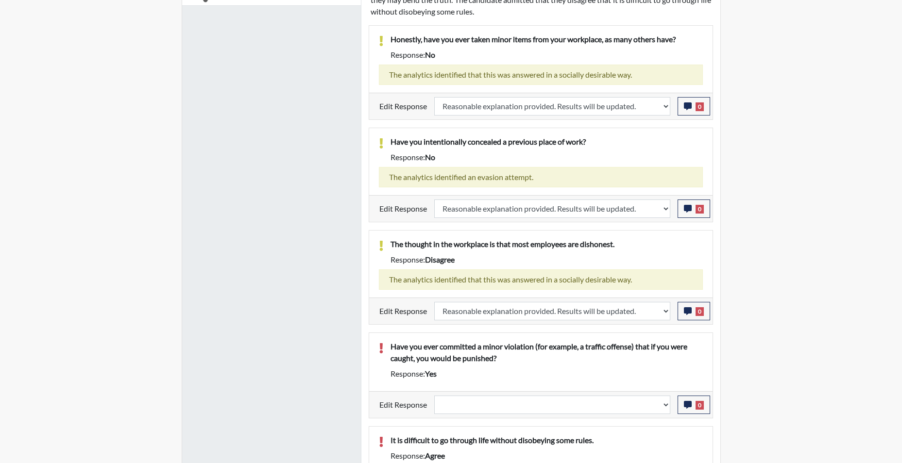
scroll to position [766, 0]
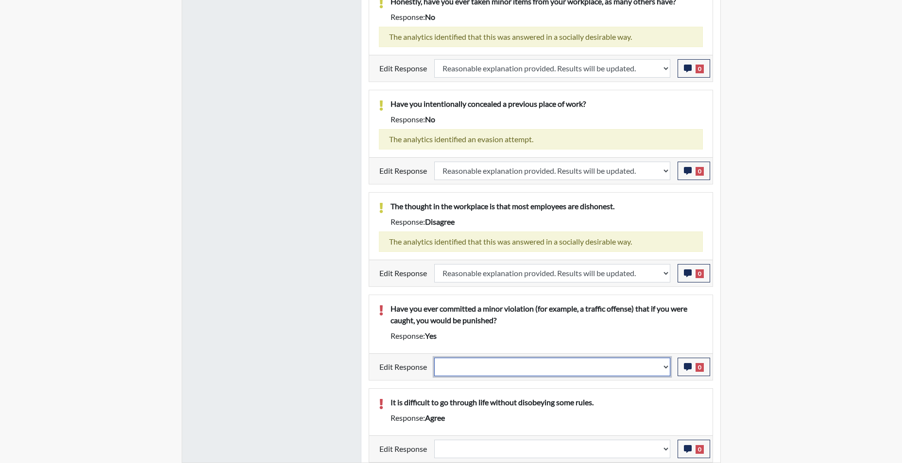
click at [668, 372] on select "Question is not relevant. Results will be updated. Reasonable explanation provi…" at bounding box center [552, 367] width 236 height 18
select select "reasonable-explanation-provided"
click at [434, 358] on select "Question is not relevant. Results will be updated. Reasonable explanation provi…" at bounding box center [552, 367] width 236 height 18
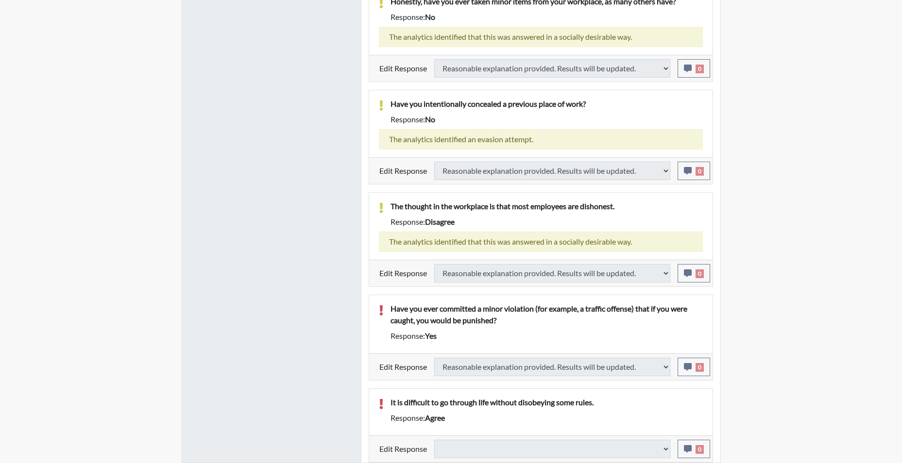
select select
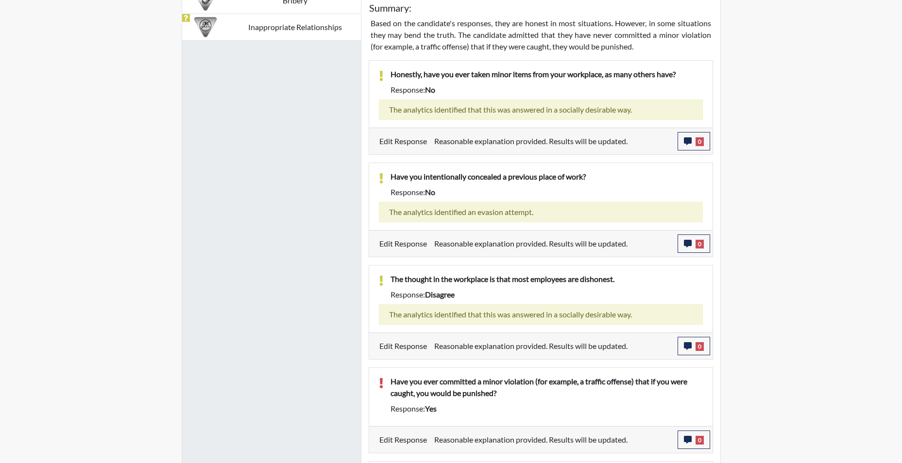
scroll to position [739, 0]
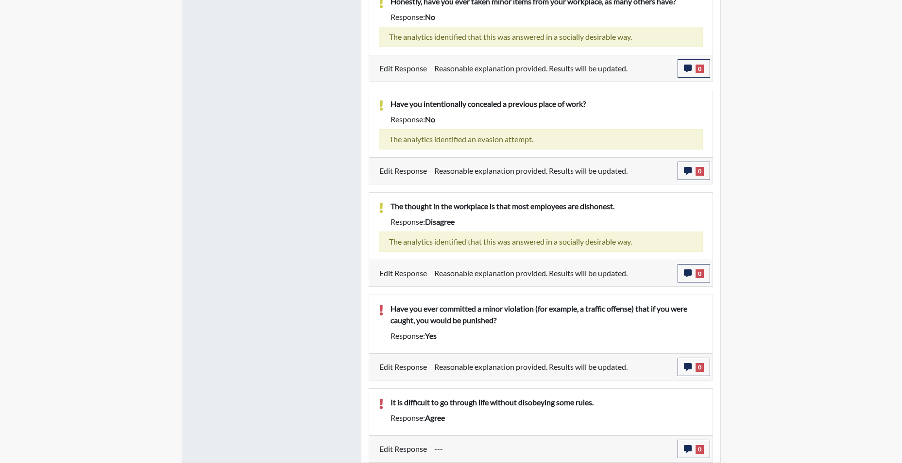
click at [548, 418] on div "Response: agree" at bounding box center [546, 418] width 327 height 12
click at [584, 417] on div "Response: agree" at bounding box center [546, 418] width 327 height 12
click at [686, 452] on icon "button" at bounding box center [688, 449] width 8 height 8
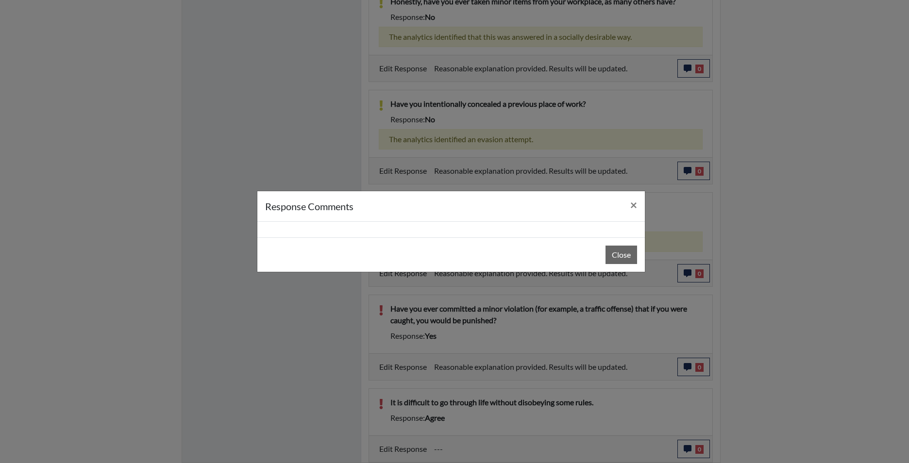
click at [644, 245] on div "Close" at bounding box center [450, 254] width 387 height 34
click at [633, 253] on button "Close" at bounding box center [621, 255] width 32 height 18
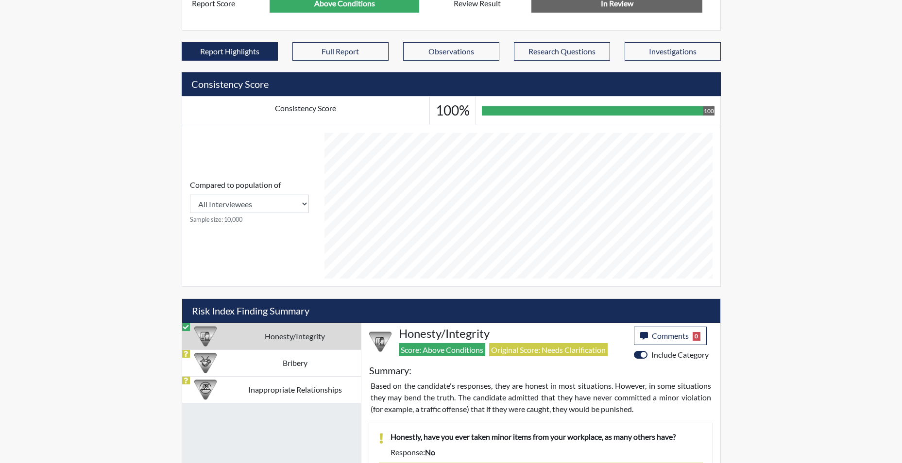
scroll to position [302, 0]
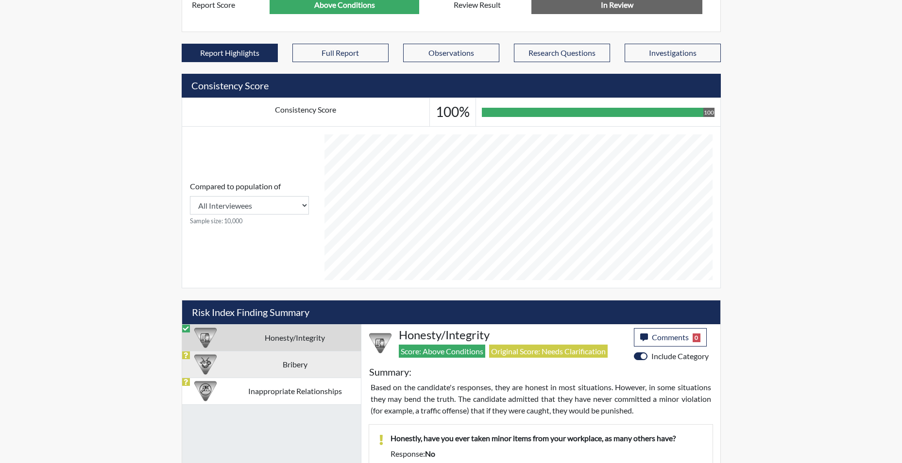
click at [269, 364] on td "Bribery" at bounding box center [295, 364] width 132 height 27
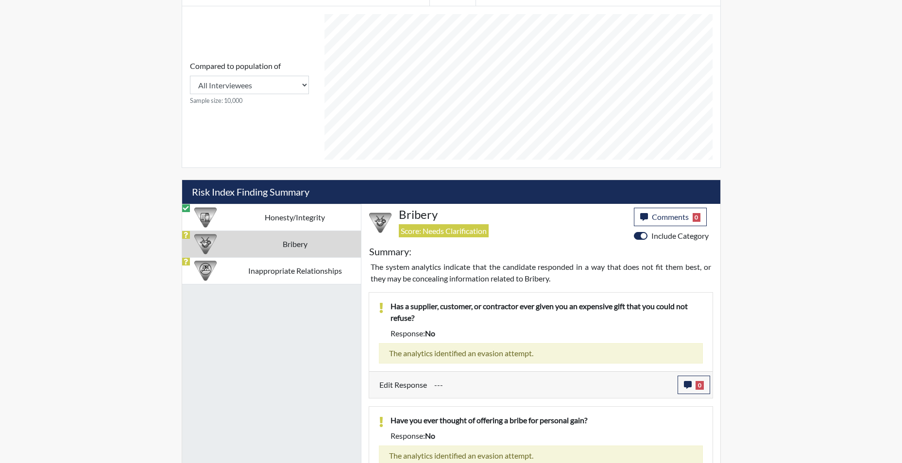
scroll to position [448, 0]
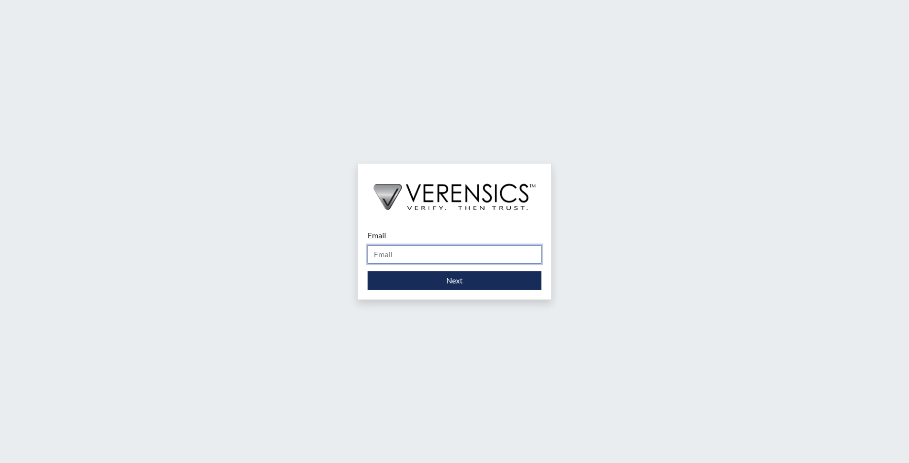
click at [445, 255] on input "Email" at bounding box center [455, 254] width 174 height 18
type input "[EMAIL_ADDRESS][PERSON_NAME][DOMAIN_NAME]"
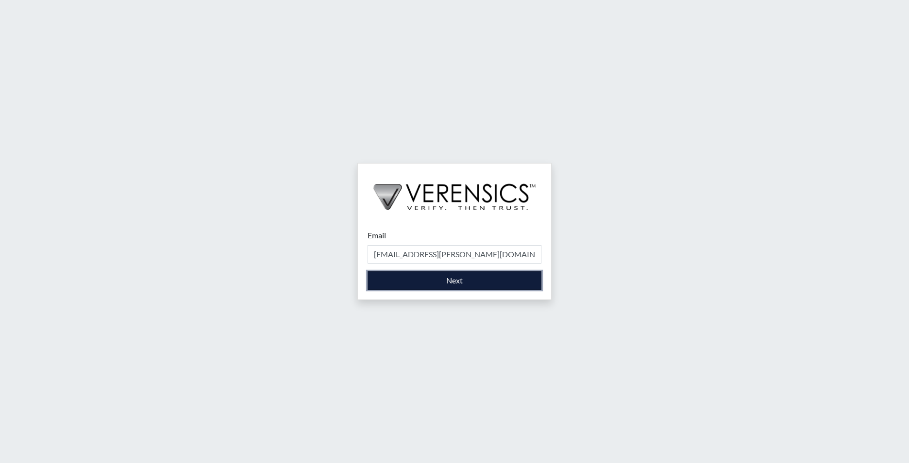
click at [427, 285] on button "Next" at bounding box center [455, 280] width 174 height 18
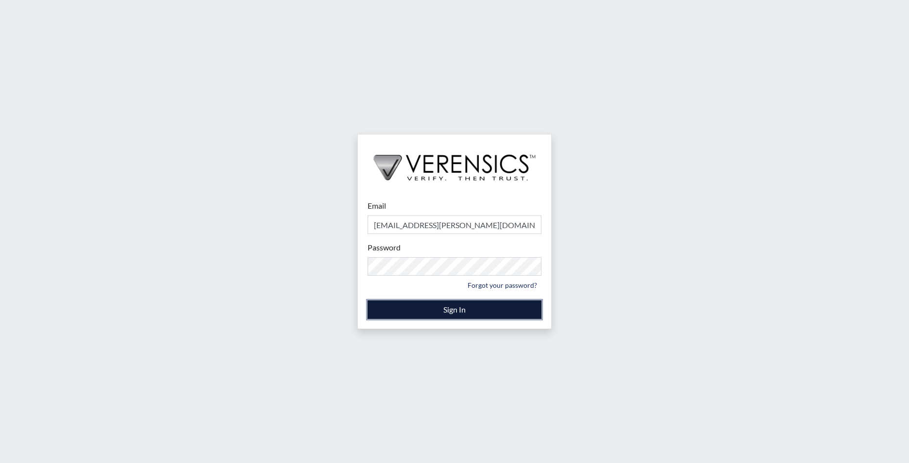
click at [391, 308] on button "Sign In" at bounding box center [455, 310] width 174 height 18
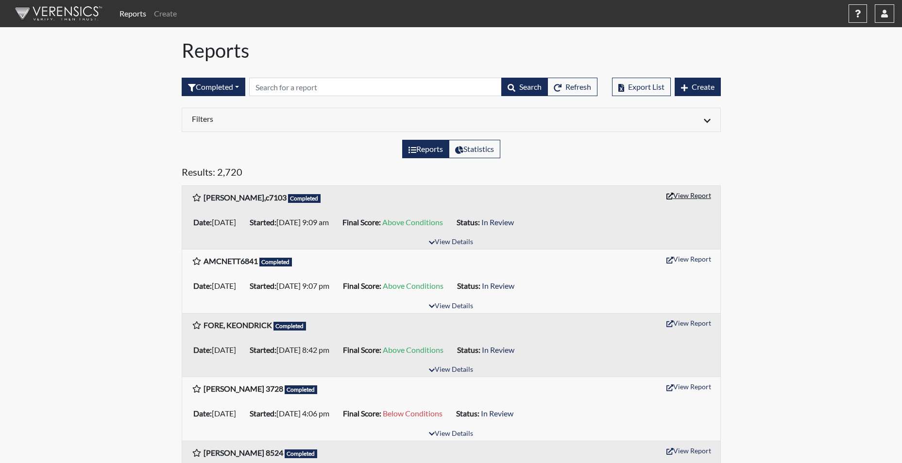
click at [692, 198] on button "View Report" at bounding box center [688, 195] width 53 height 15
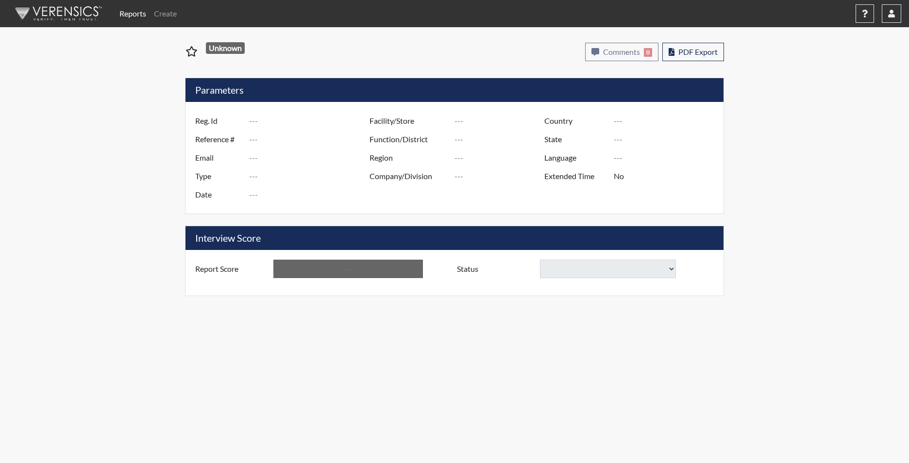
type input "[PERSON_NAME],c7103"
type input "50808"
type input "[PERSON_NAME][EMAIL_ADDRESS][PERSON_NAME][DOMAIN_NAME]"
type input "Corrections Pre-Employment"
type input "[DATE]"
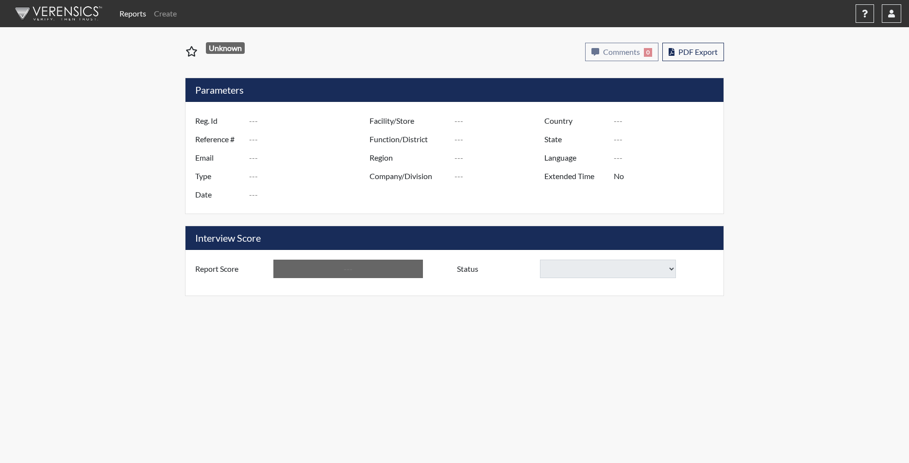
type input "Tyger River CI"
type input "[GEOGRAPHIC_DATA]"
type input "[US_STATE]"
type input "English"
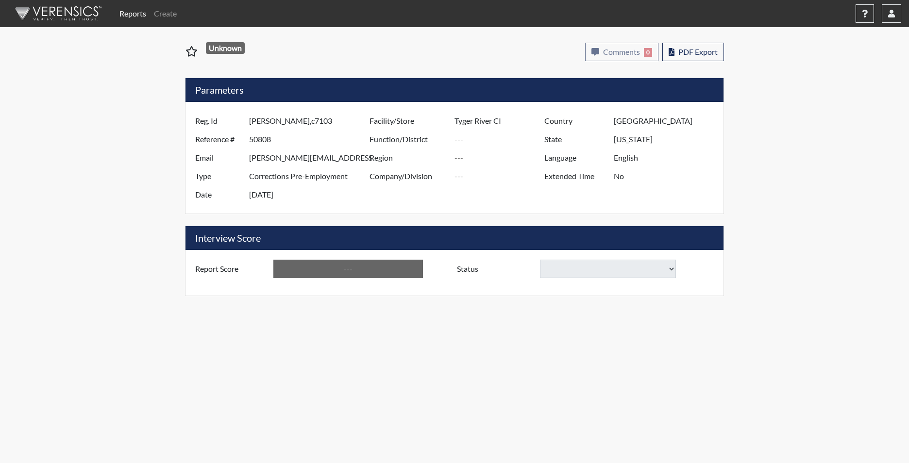
type input "Yes"
type input "Above Conditions"
select select "reasonable-explanation-provided"
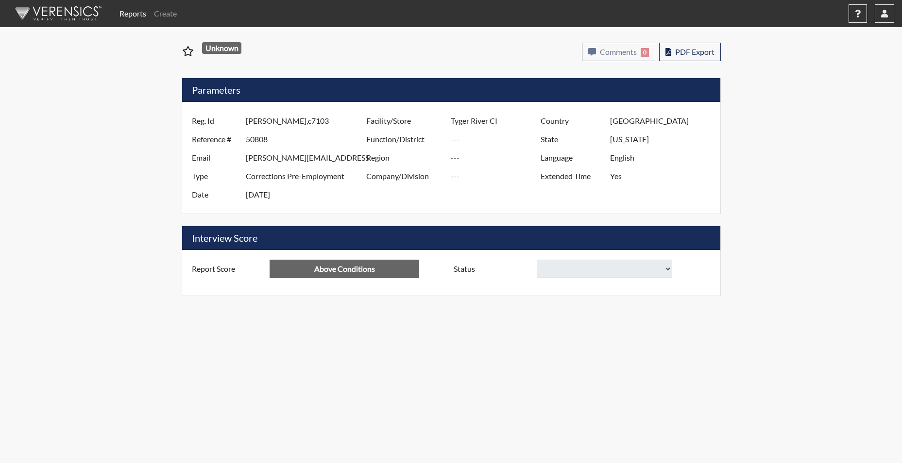
select select "reasonable-explanation-provided"
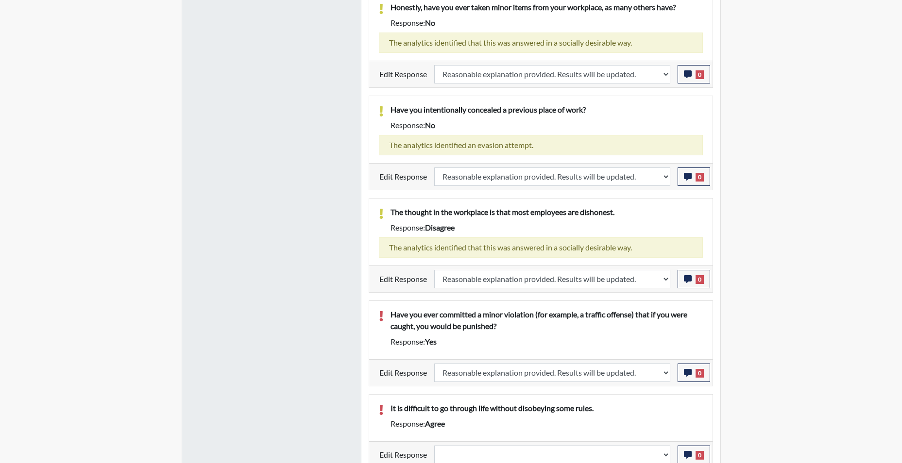
scroll to position [766, 0]
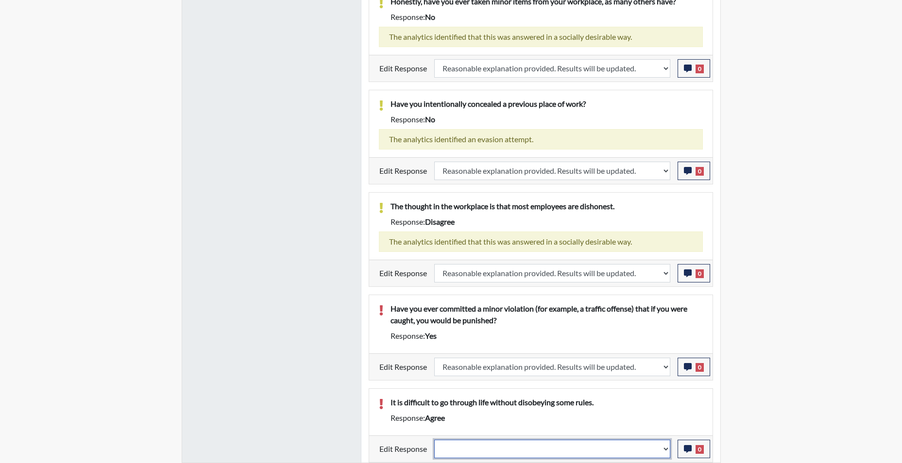
click at [663, 454] on select "Question is not relevant. Results will be updated. Reasonable explanation provi…" at bounding box center [552, 449] width 236 height 18
select select "reasonable-explanation-provided"
click at [434, 440] on select "Question is not relevant. Results will be updated. Reasonable explanation provi…" at bounding box center [552, 449] width 236 height 18
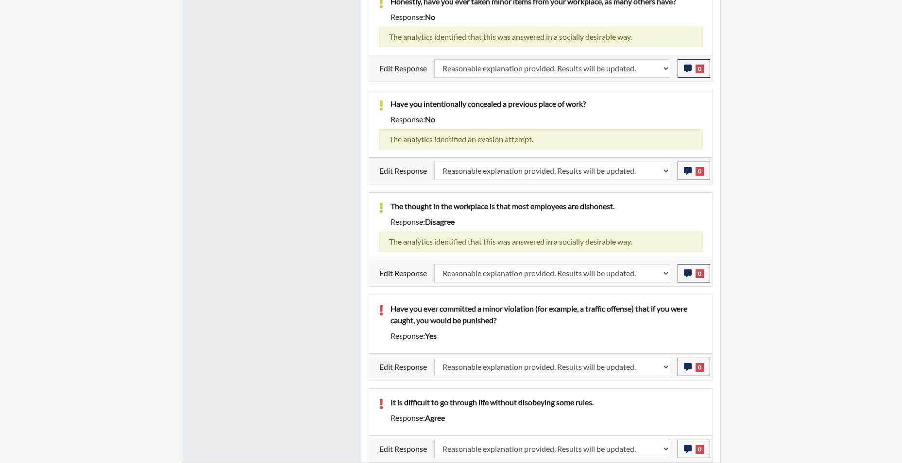
scroll to position [161, 403]
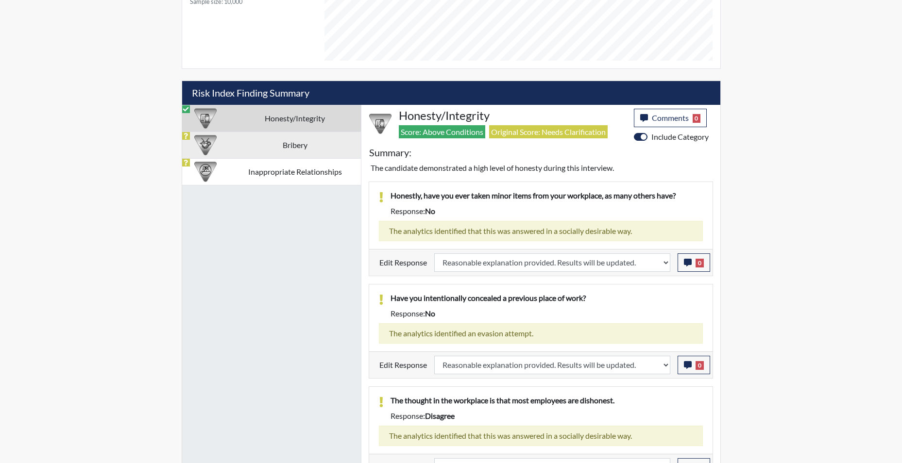
click at [301, 144] on td "Bribery" at bounding box center [295, 145] width 132 height 27
select select
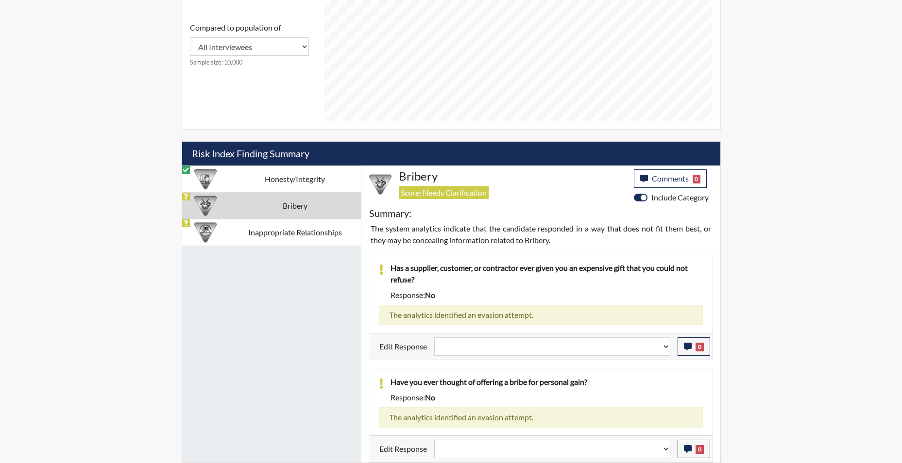
scroll to position [488, 0]
click at [663, 352] on select "Question is not relevant. Results will be updated. Reasonable explanation provi…" at bounding box center [552, 346] width 236 height 18
select select "reasonable-explanation-provided"
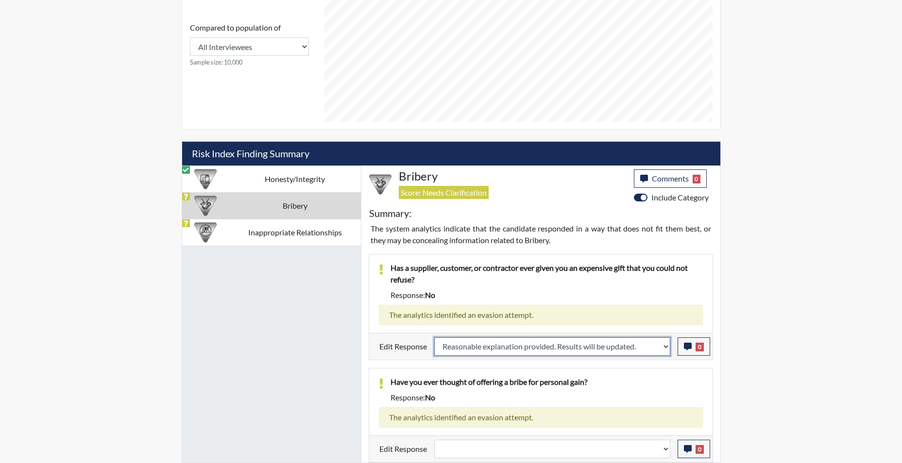
click at [434, 337] on select "Question is not relevant. Results will be updated. Reasonable explanation provi…" at bounding box center [552, 346] width 236 height 18
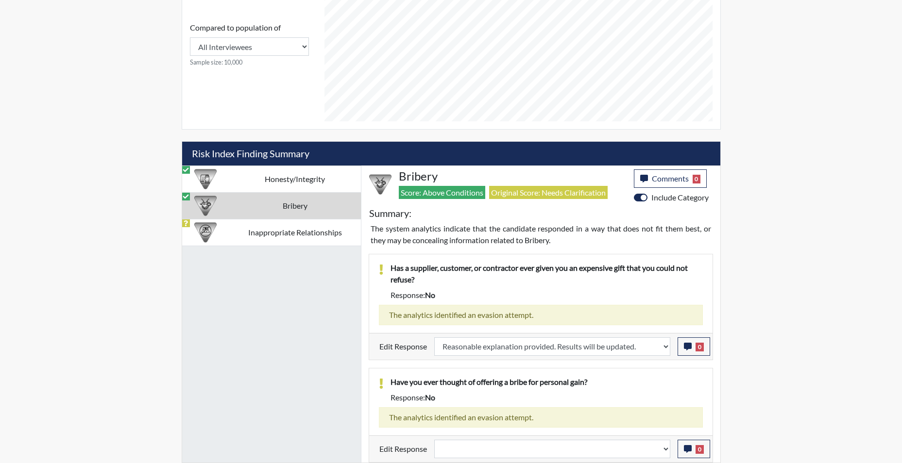
scroll to position [161, 403]
click at [664, 456] on select "Question is not relevant. Results will be updated. Reasonable explanation provi…" at bounding box center [552, 449] width 236 height 18
select select "reasonable-explanation-provided"
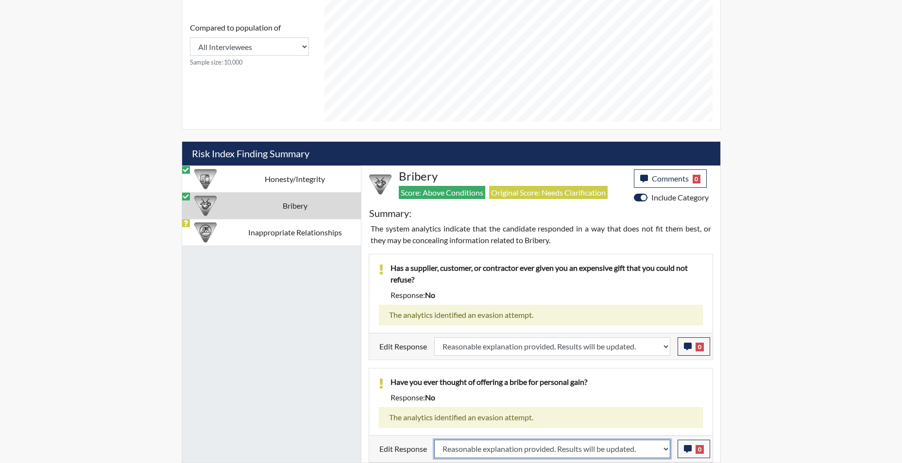
click at [434, 440] on select "Question is not relevant. Results will be updated. Reasonable explanation provi…" at bounding box center [552, 449] width 236 height 18
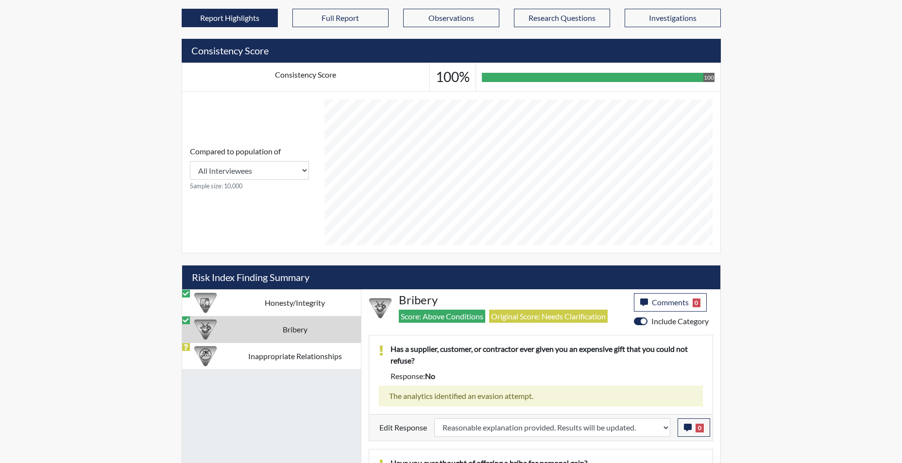
scroll to position [445, 0]
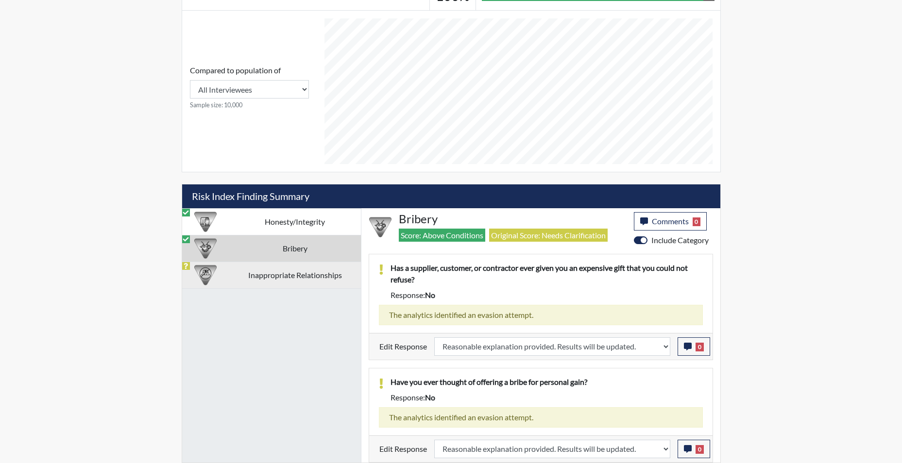
click at [319, 278] on td "Inappropriate Relationships" at bounding box center [295, 275] width 132 height 27
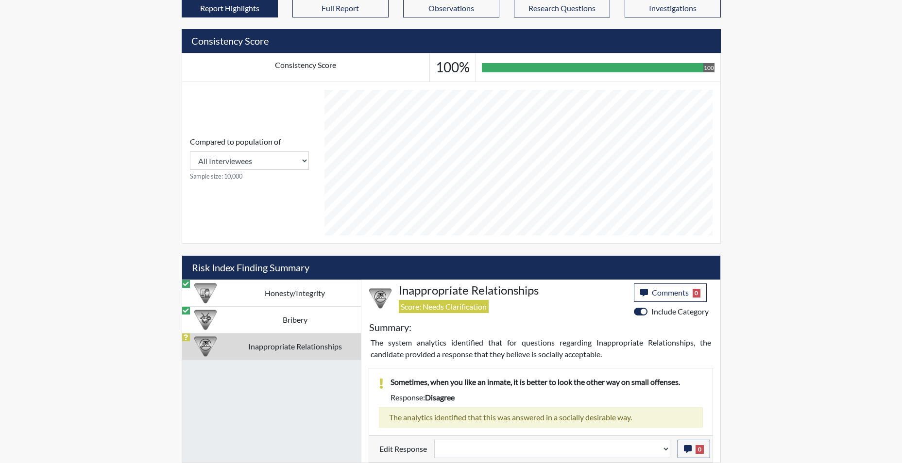
scroll to position [374, 0]
click at [663, 455] on select "Question is not relevant. Results will be updated. Reasonable explanation provi…" at bounding box center [552, 449] width 236 height 18
select select "reasonable-explanation-provided"
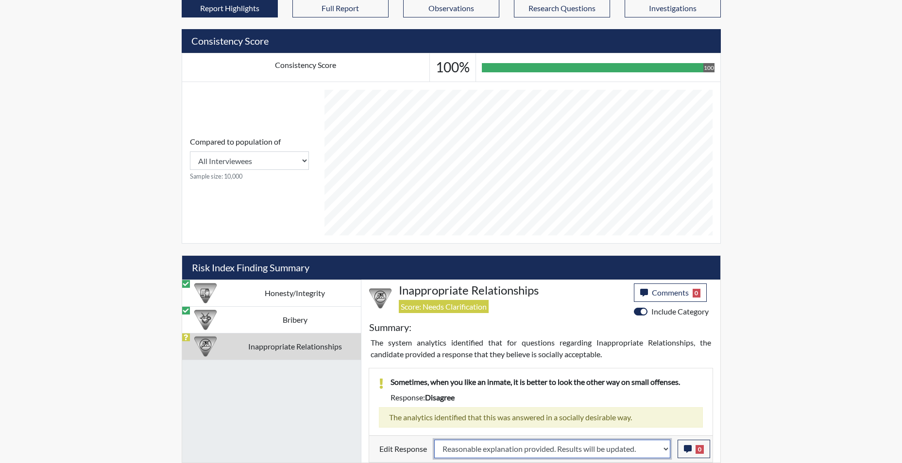
click at [434, 440] on select "Question is not relevant. Results will be updated. Reasonable explanation provi…" at bounding box center [552, 449] width 236 height 18
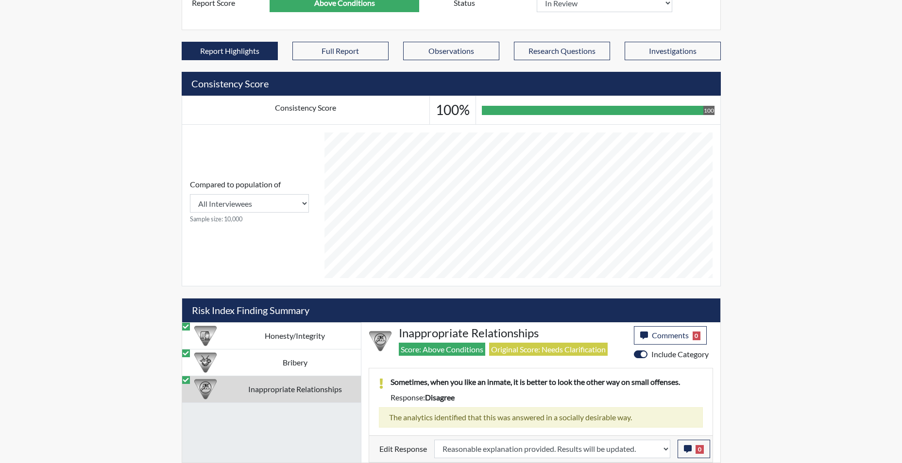
scroll to position [161, 403]
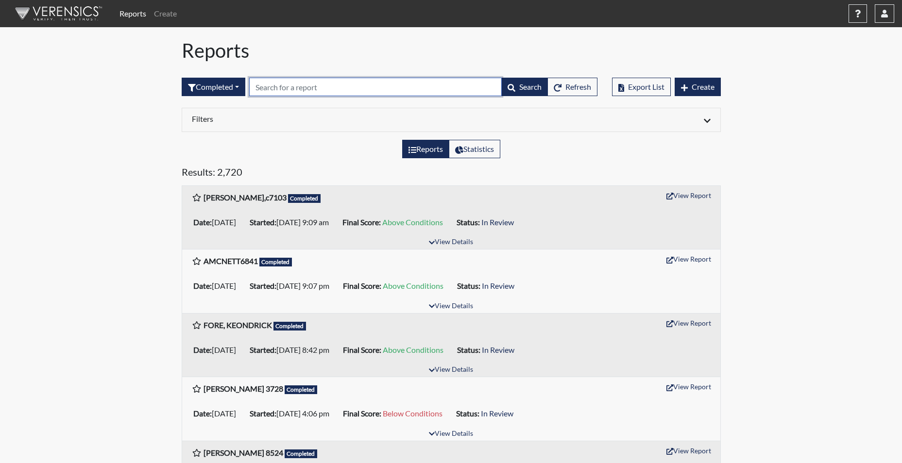
click at [286, 84] on input "text" at bounding box center [375, 87] width 252 height 18
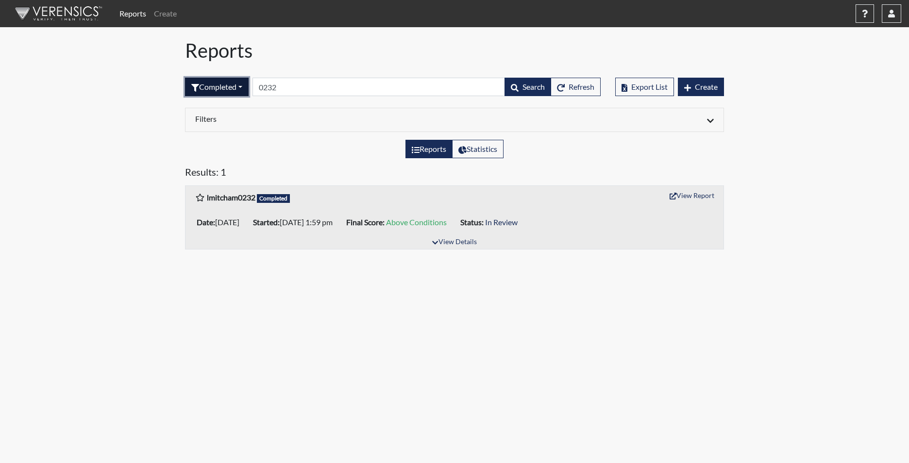
click at [221, 85] on button "Completed" at bounding box center [217, 87] width 64 height 18
click at [223, 142] on button "Sent by email" at bounding box center [223, 141] width 77 height 16
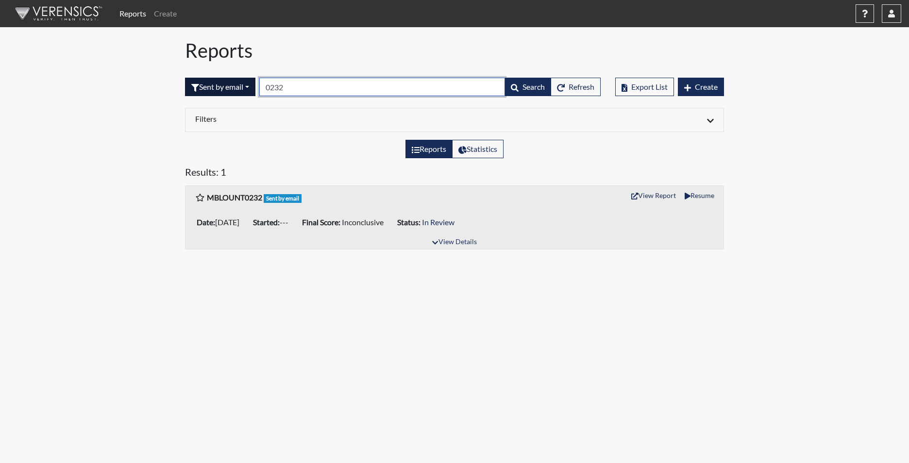
drag, startPoint x: 311, startPoint y: 92, endPoint x: 250, endPoint y: 84, distance: 61.7
click at [250, 84] on form "Sent by email All Created Sent by email In Progress Declined Completed 0232 Sea…" at bounding box center [393, 87] width 416 height 18
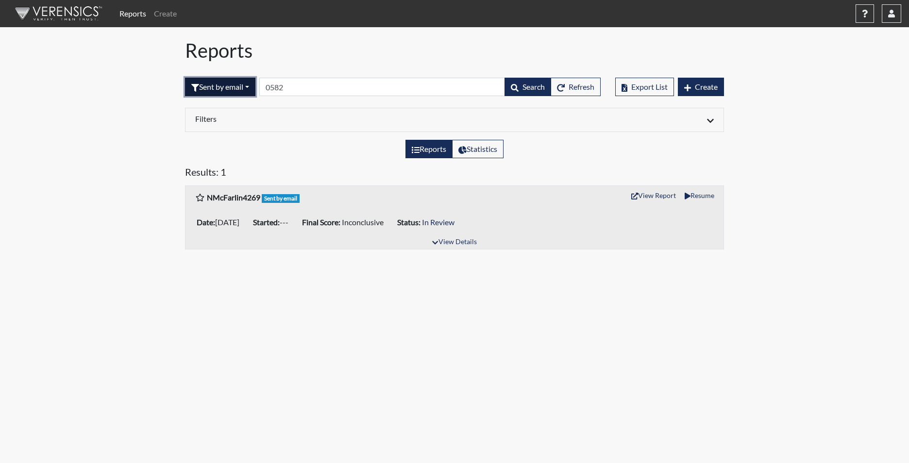
click at [232, 81] on button "Sent by email" at bounding box center [220, 87] width 70 height 18
click at [220, 137] on button "Sent by email" at bounding box center [223, 141] width 77 height 16
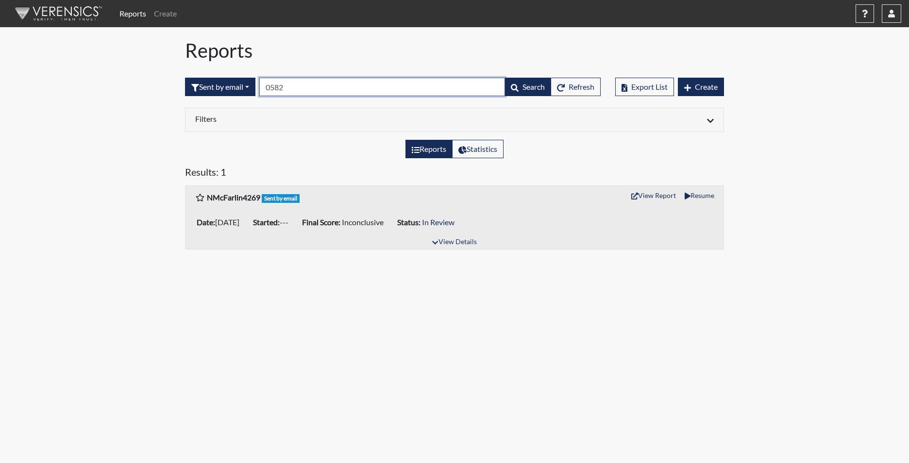
drag, startPoint x: 296, startPoint y: 90, endPoint x: 267, endPoint y: 86, distance: 29.4
click at [267, 86] on input "0582" at bounding box center [382, 87] width 246 height 18
type input "0584"
